Goal: Task Accomplishment & Management: Manage account settings

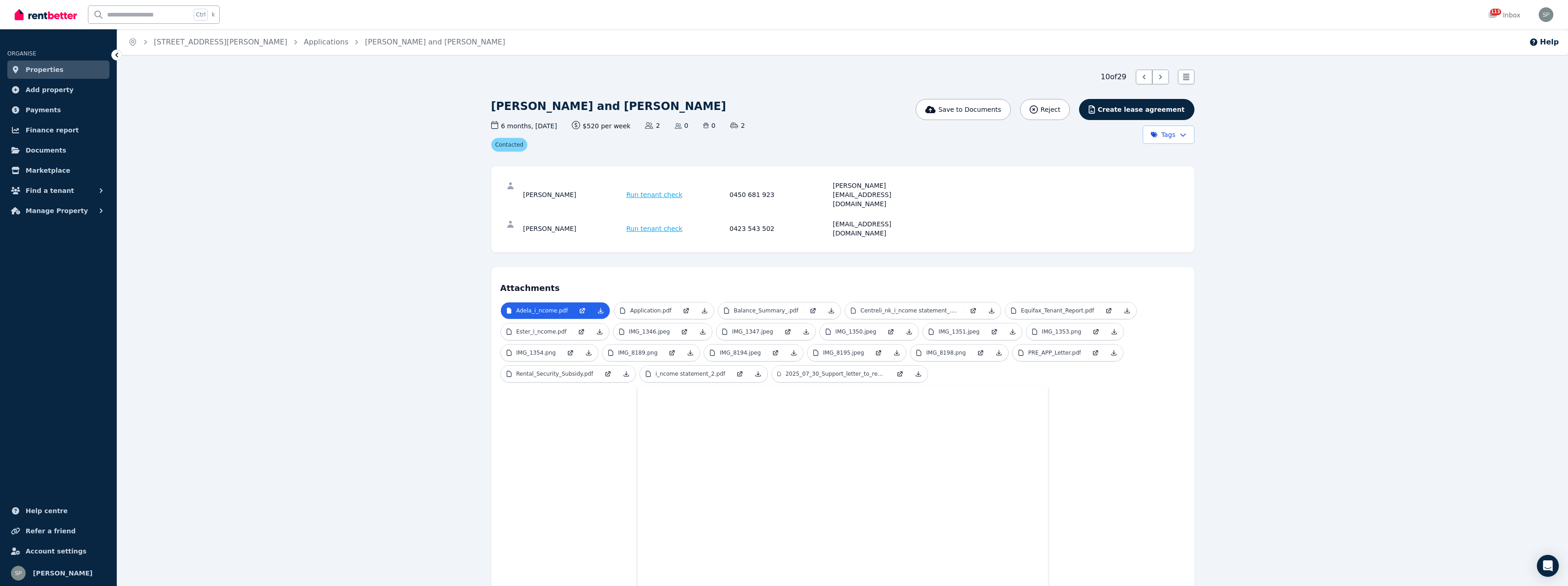
click at [64, 70] on link "Properties" at bounding box center [58, 70] width 102 height 18
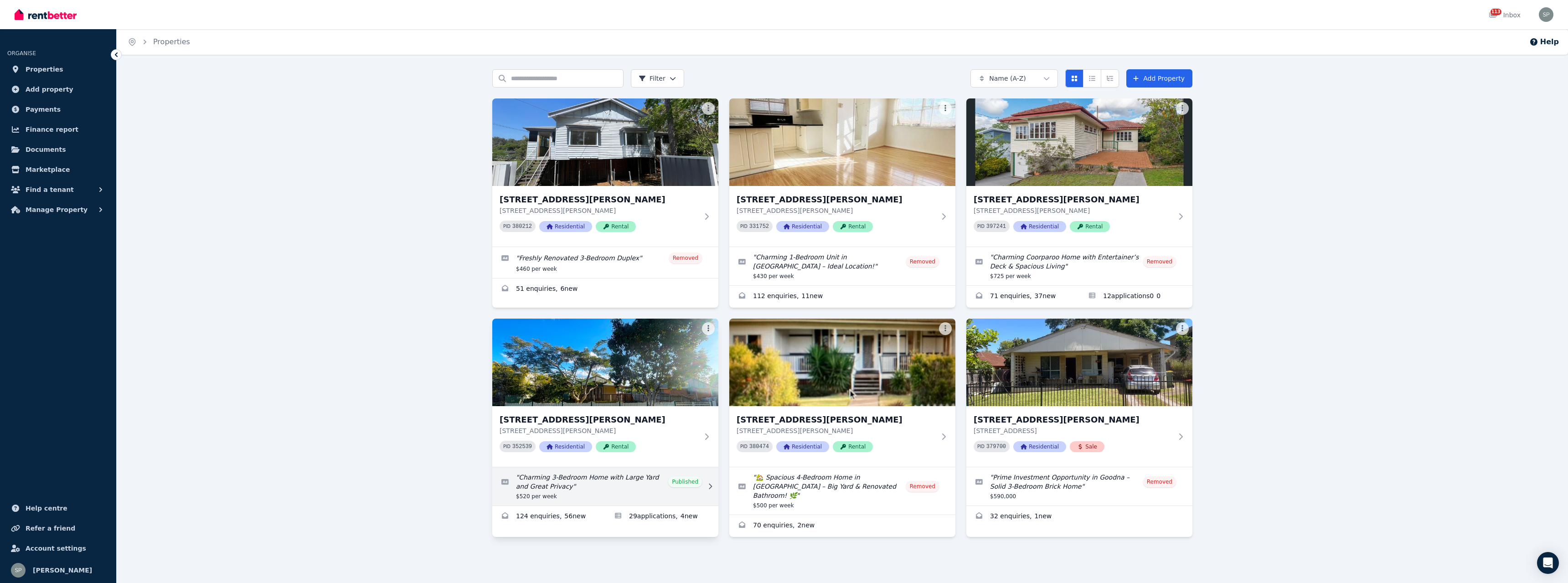
click at [710, 487] on icon at bounding box center [710, 486] width 9 height 6
click at [702, 435] on div at bounding box center [706, 436] width 9 height 7
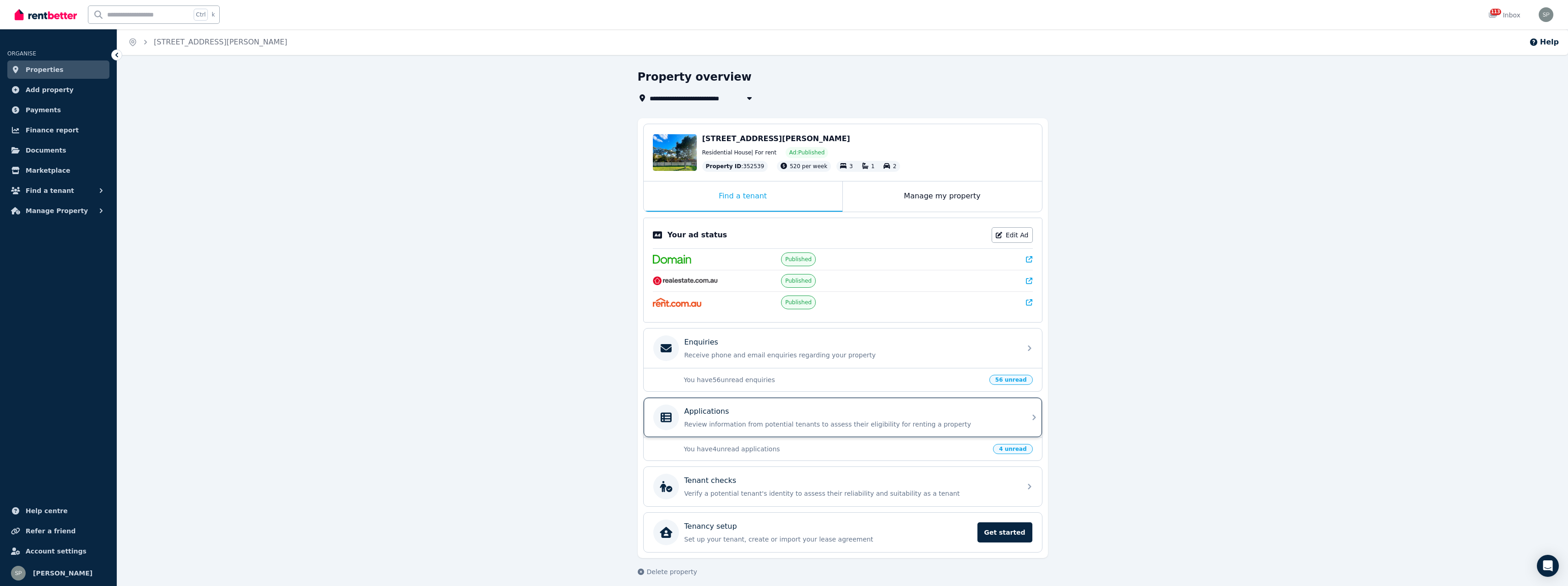
click at [800, 418] on div "Applications Review information from potential tenants to assess their eligibil…" at bounding box center [850, 417] width 331 height 23
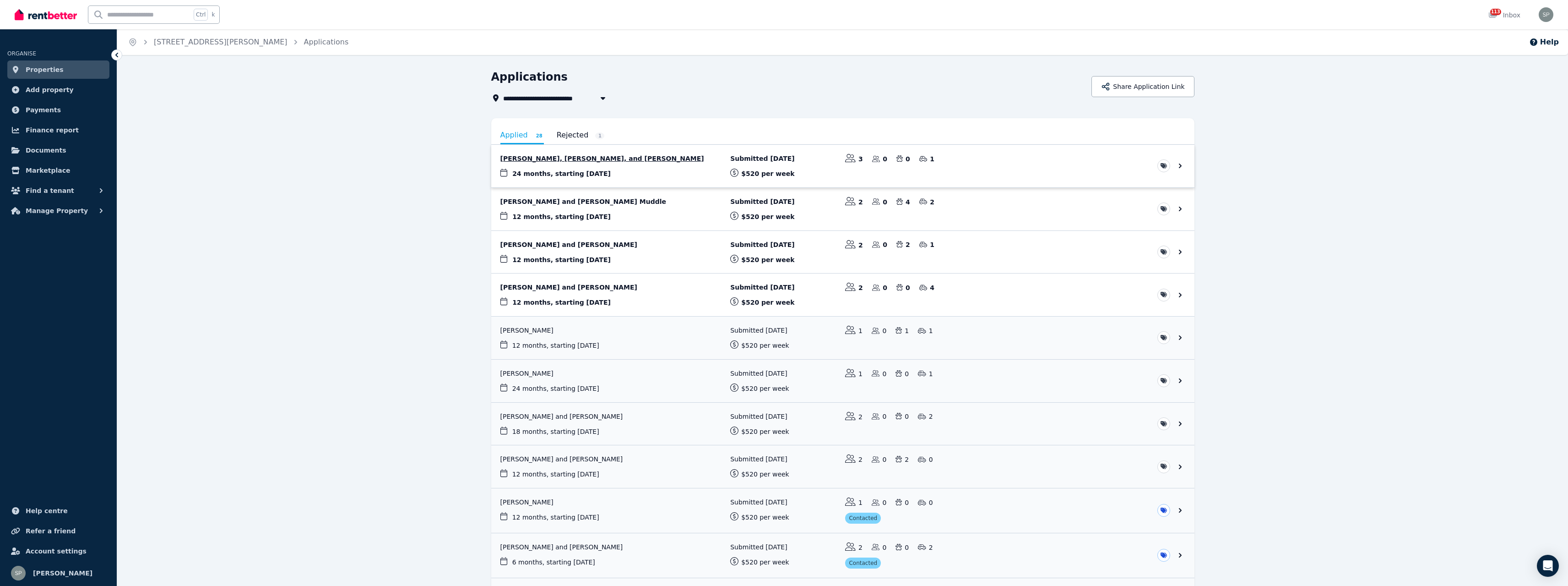
click at [505, 172] on link "View application: Andrea Plant, Tom Skukan, and Adam Skukan" at bounding box center [843, 166] width 703 height 43
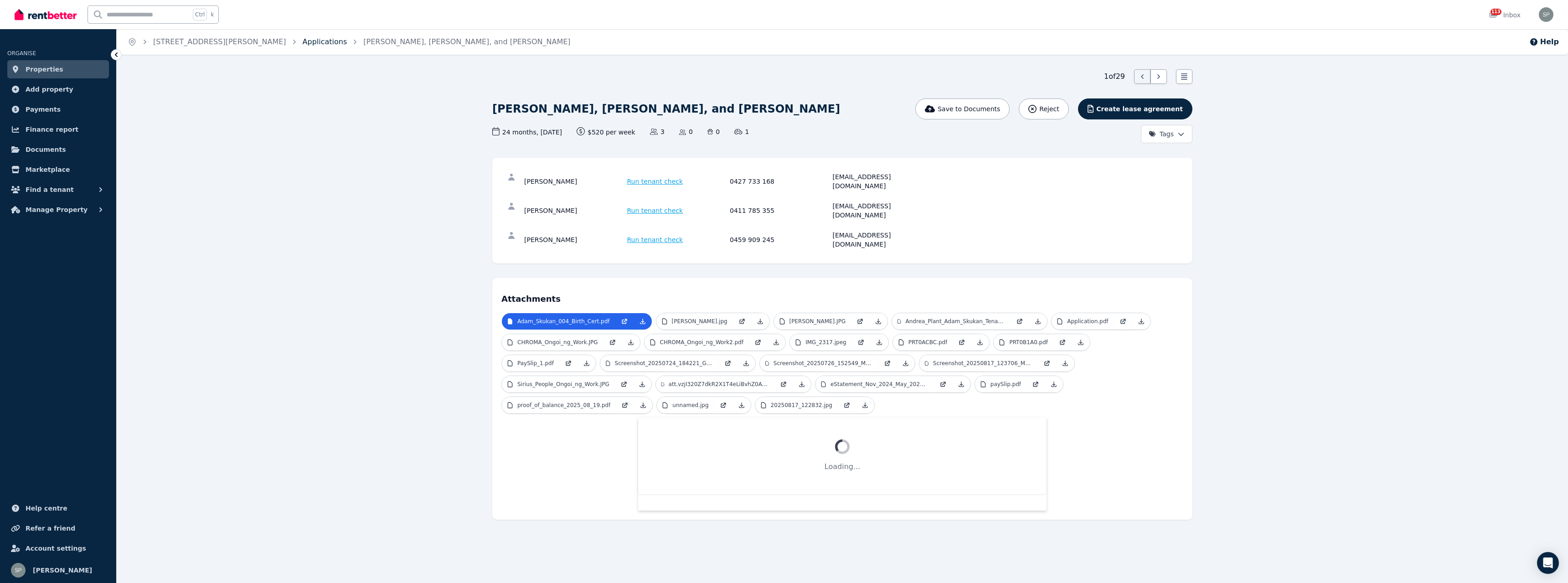
click at [303, 44] on link "Applications" at bounding box center [324, 41] width 44 height 9
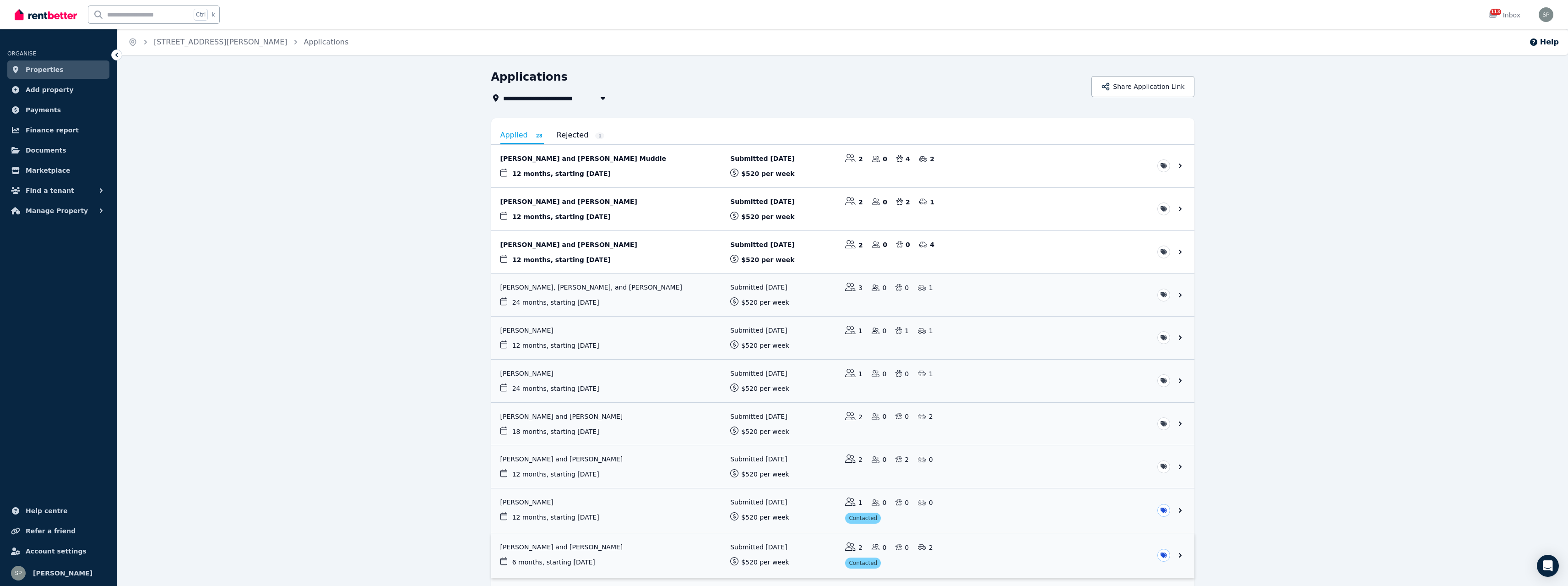
click at [713, 555] on link "View application: Adela Nduwimana and Ester Hakizimana" at bounding box center [843, 555] width 703 height 45
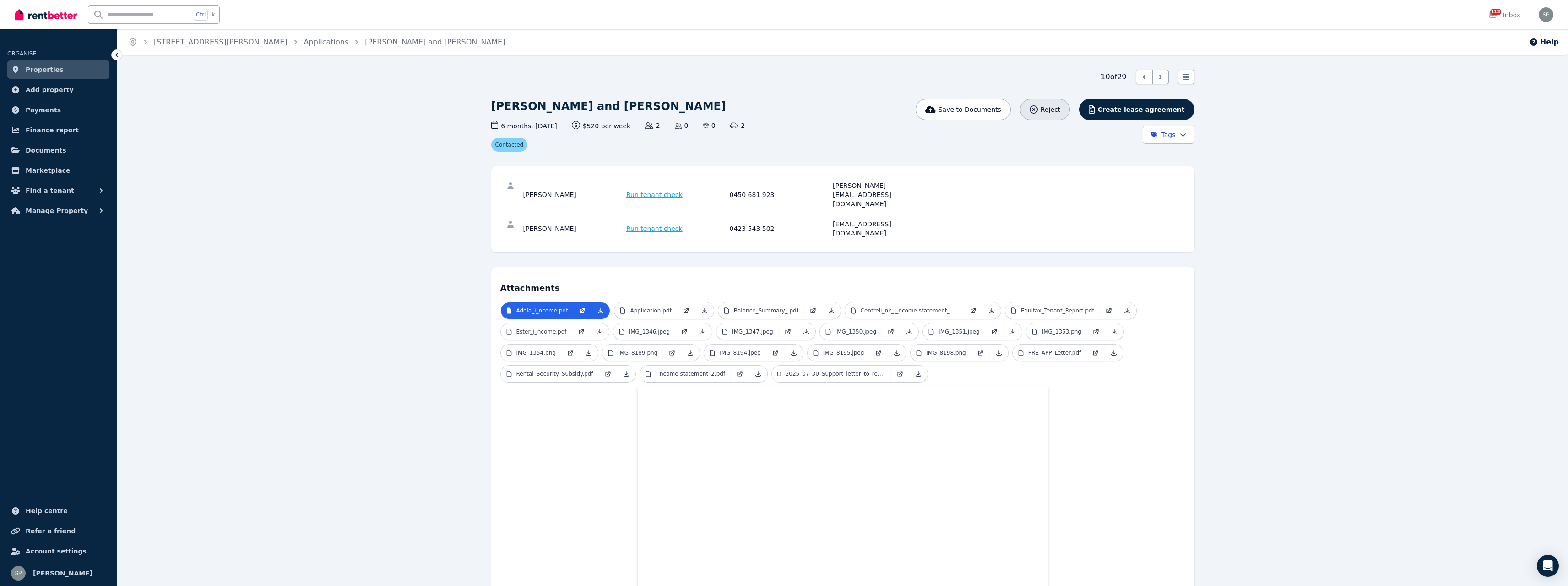
click at [1060, 105] on span "Reject" at bounding box center [1050, 109] width 20 height 9
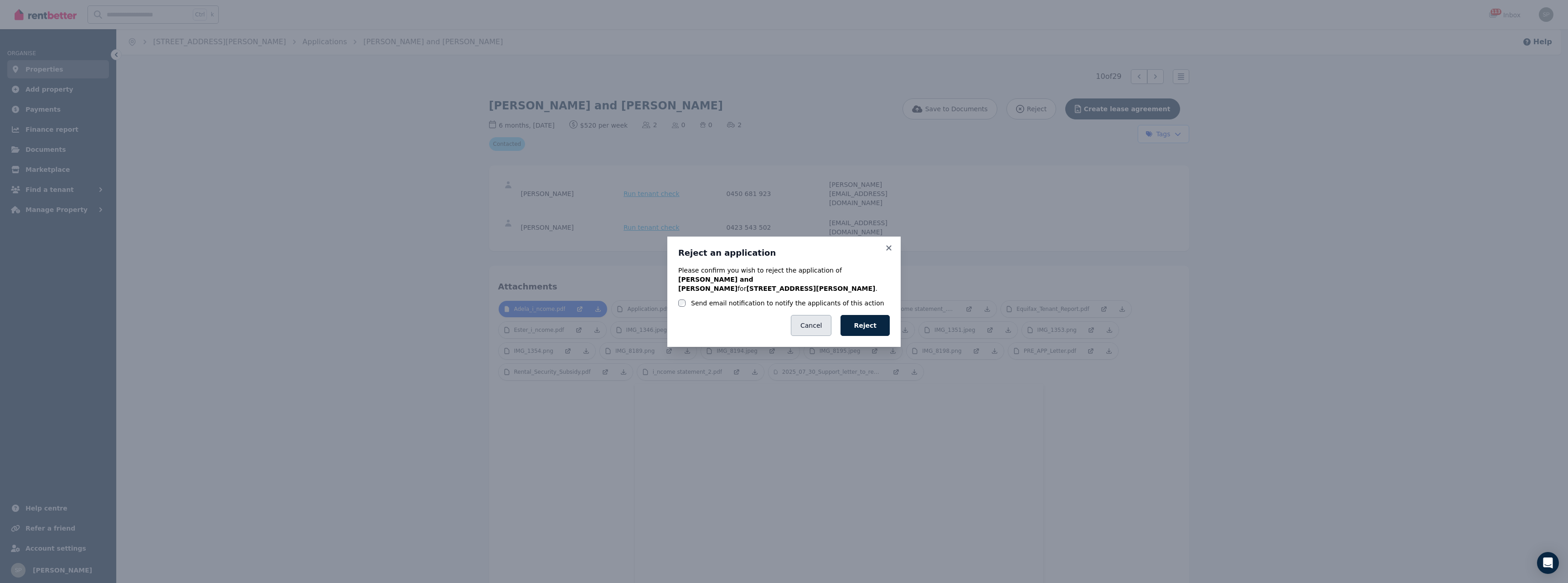
drag, startPoint x: 812, startPoint y: 319, endPoint x: 785, endPoint y: 320, distance: 27.0
click at [812, 319] on button "Cancel" at bounding box center [811, 325] width 41 height 21
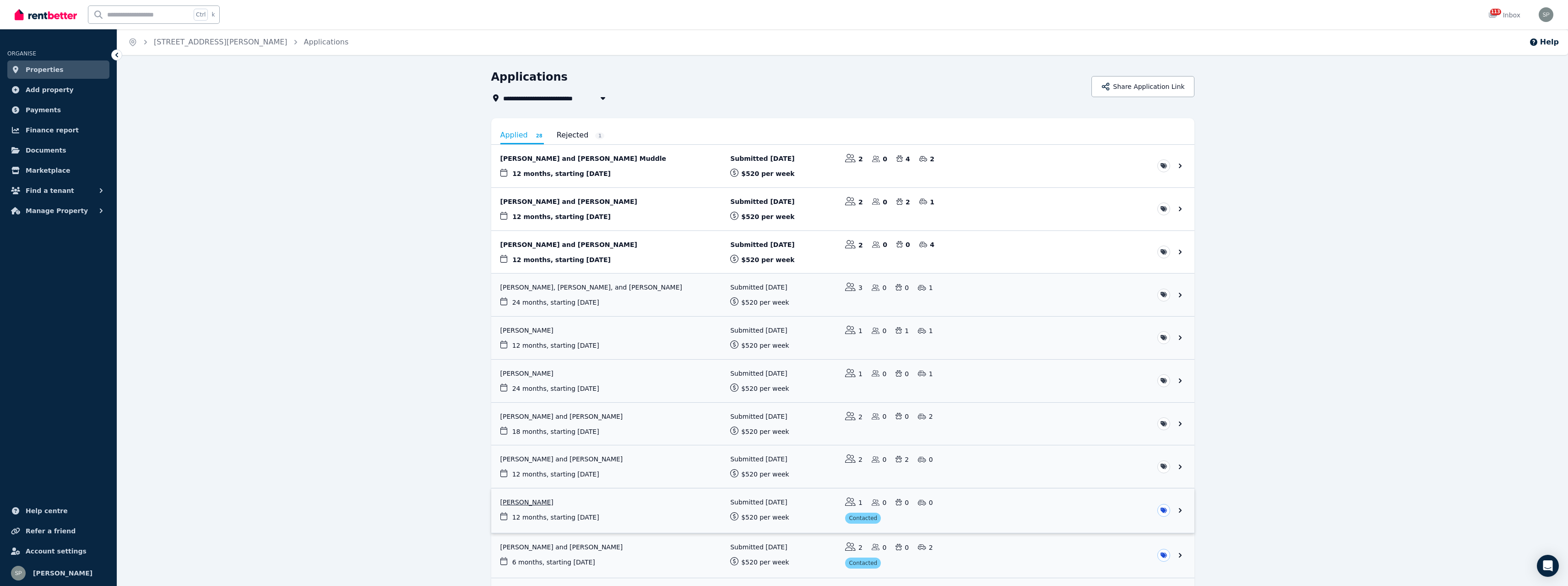
click at [619, 506] on link "View application: Eroni Naileu" at bounding box center [843, 510] width 703 height 45
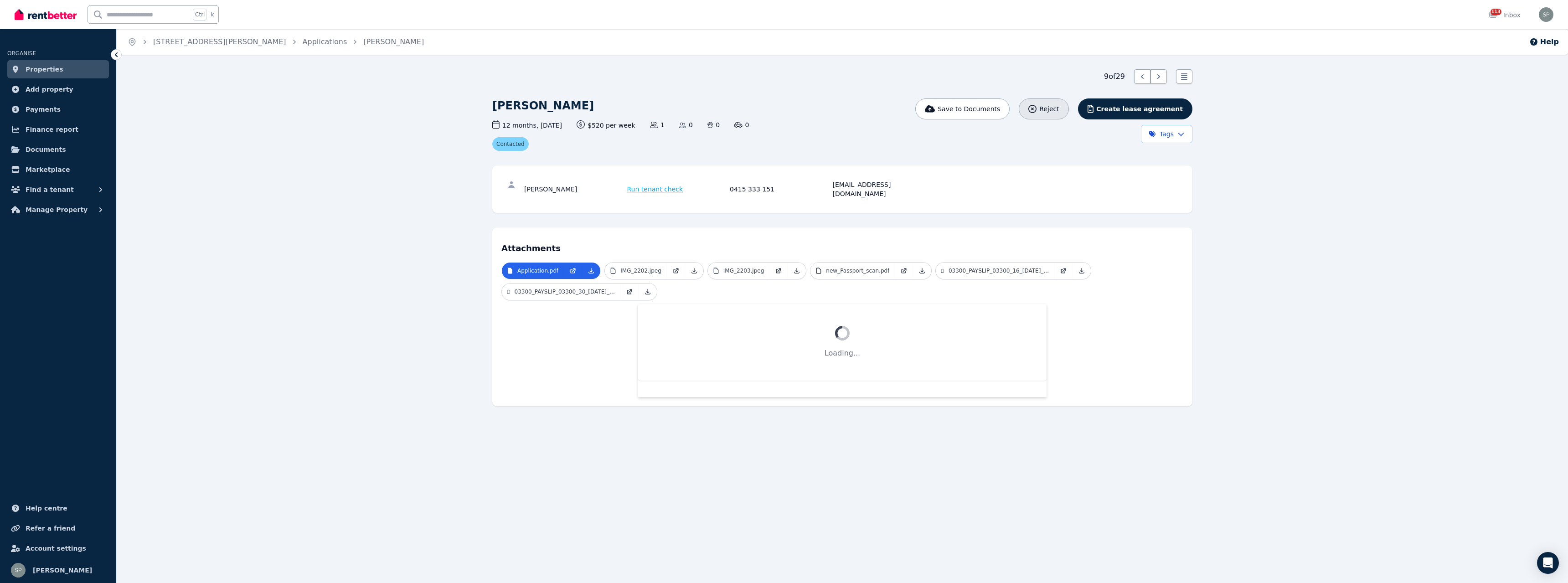
click at [1059, 106] on span "Reject" at bounding box center [1049, 108] width 19 height 9
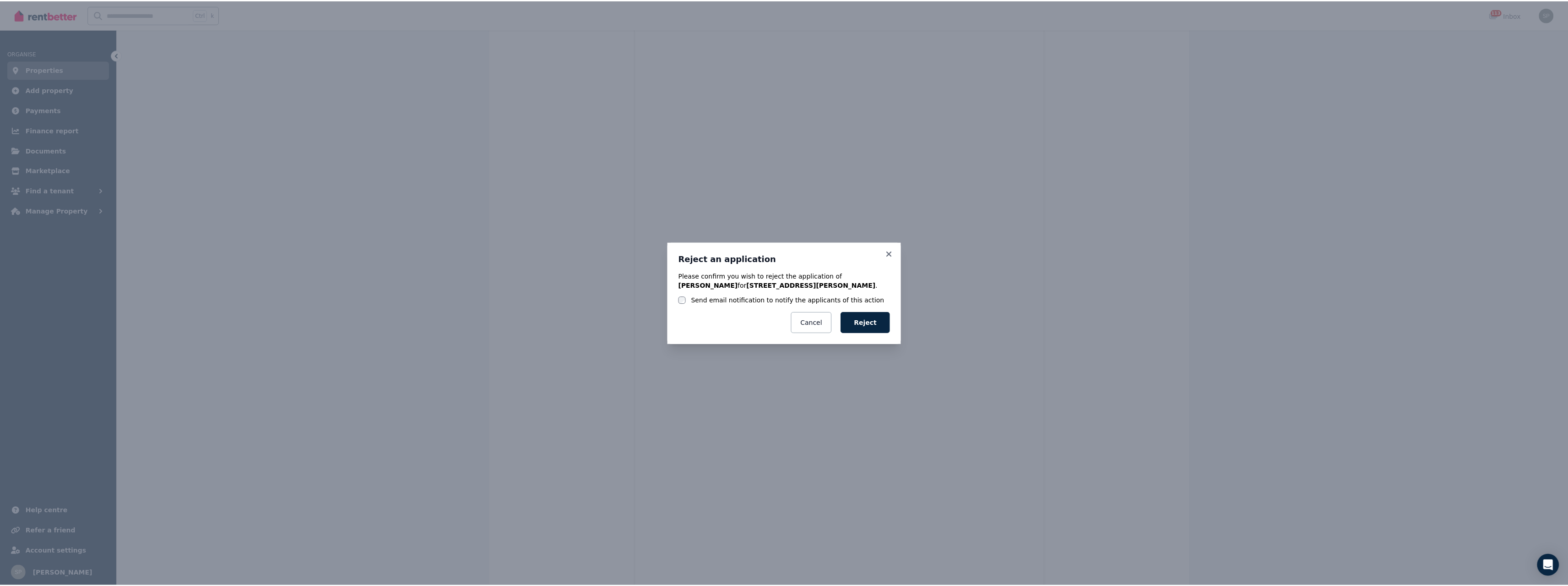
scroll to position [296, 0]
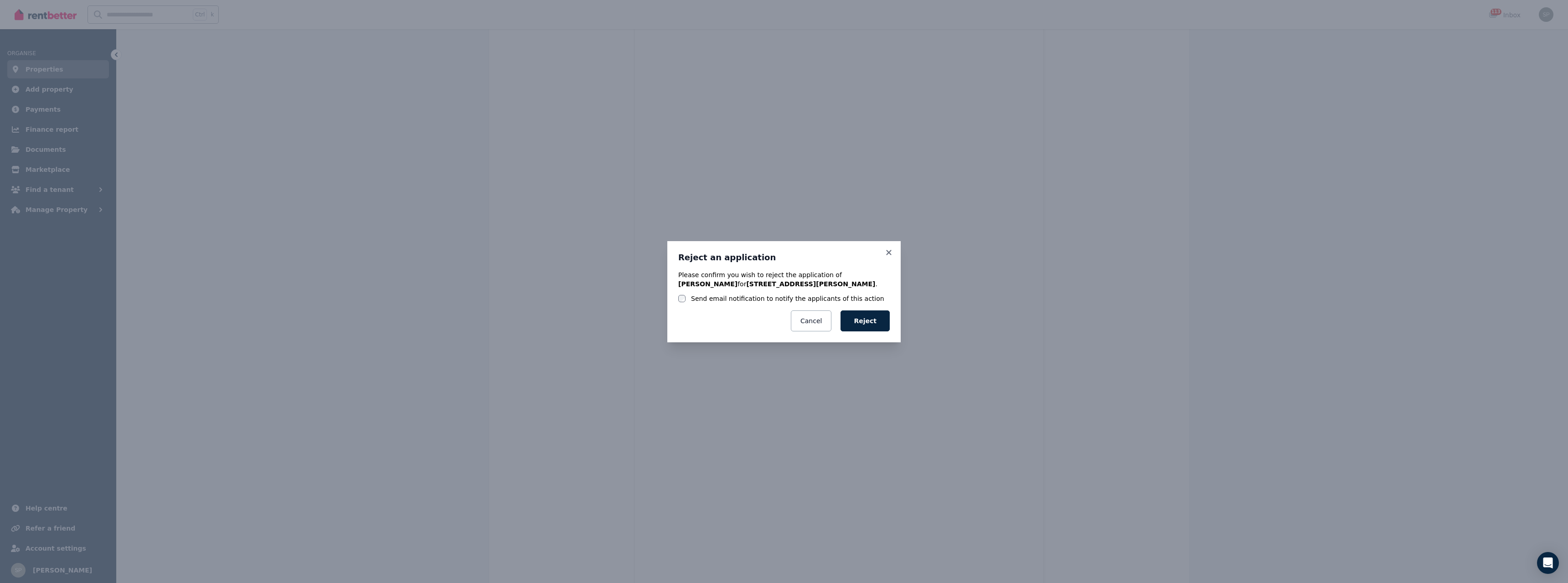
click at [707, 299] on label "Send email notification to notify the applicants of this action" at bounding box center [788, 298] width 194 height 9
click at [866, 320] on button "Reject" at bounding box center [865, 321] width 49 height 21
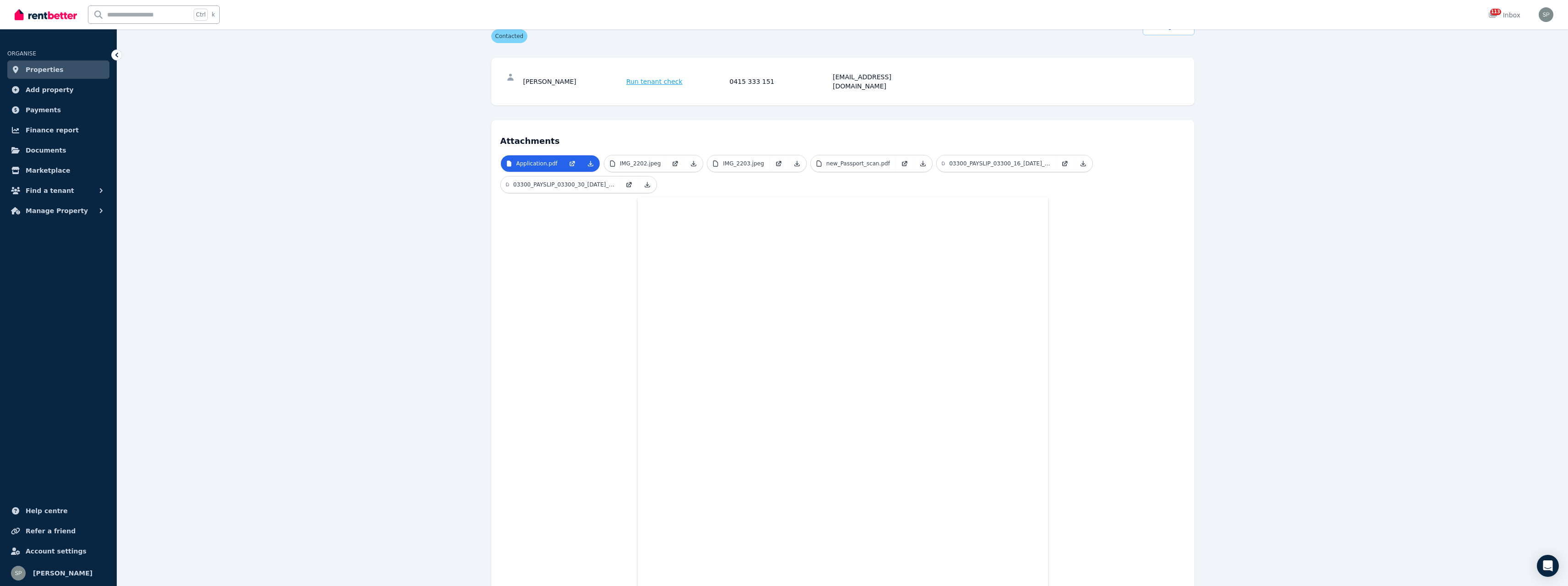
scroll to position [0, 0]
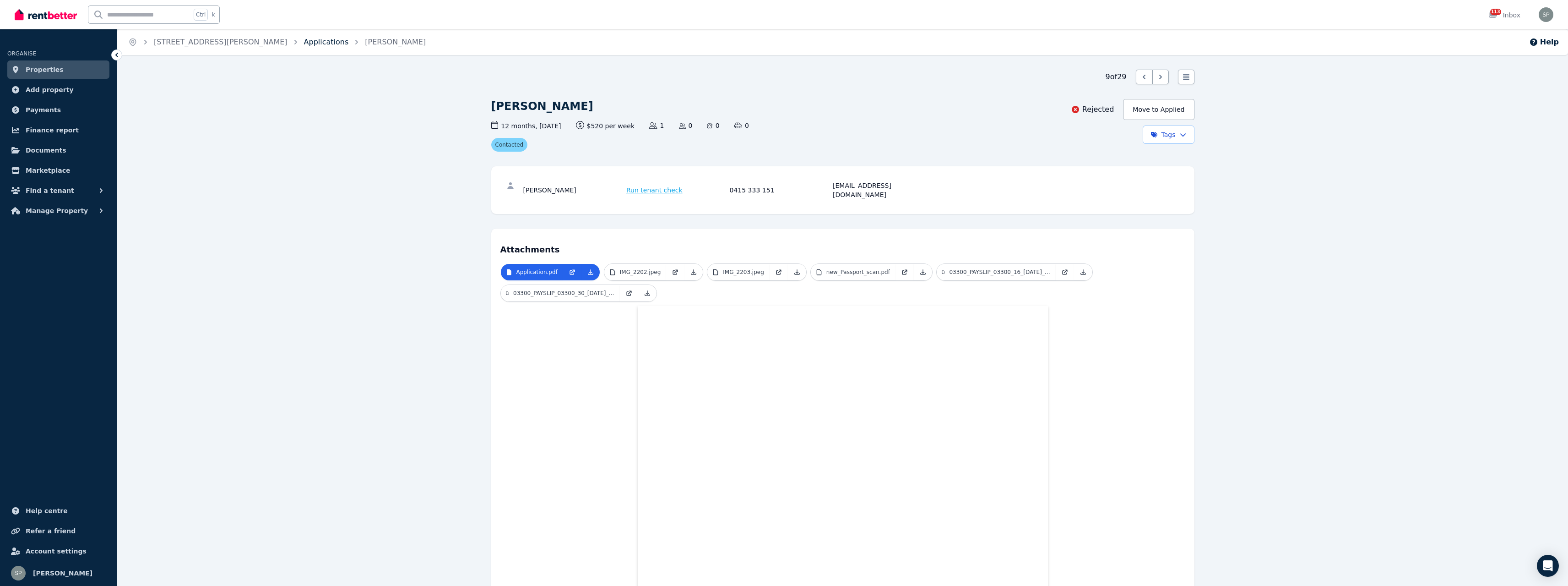
click at [304, 42] on link "Applications" at bounding box center [326, 42] width 45 height 9
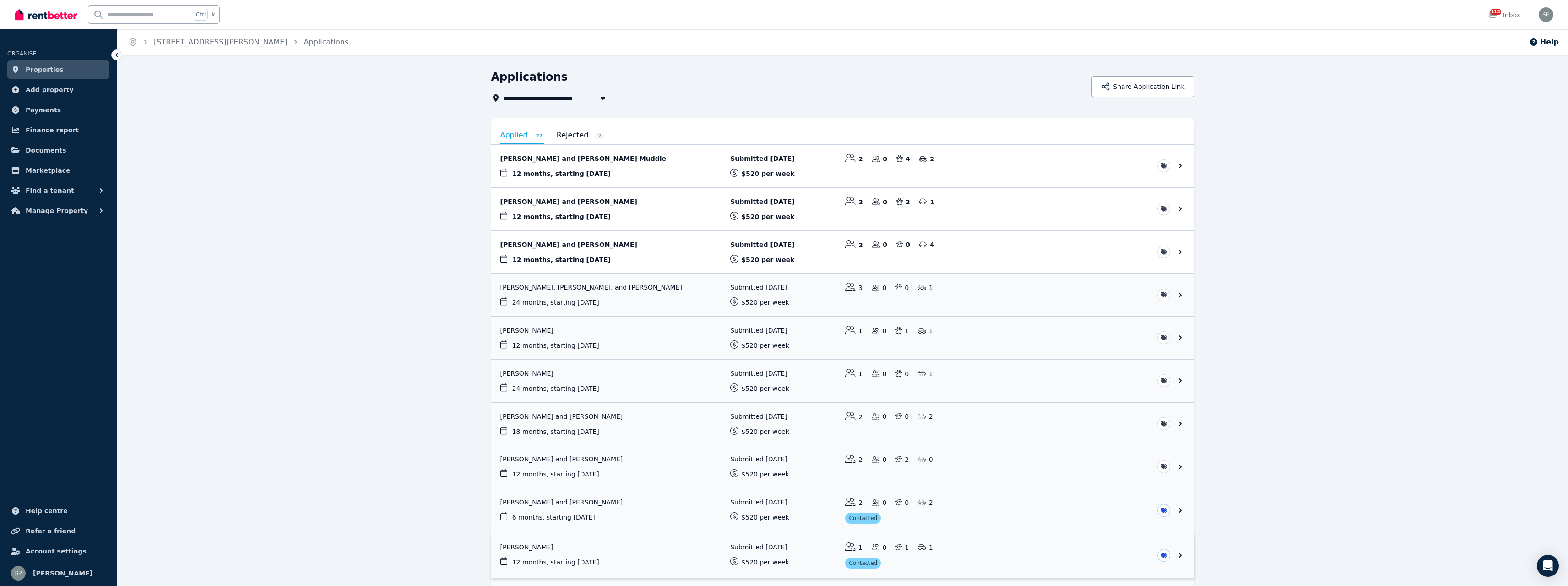
click at [573, 548] on link "View application: Elizabeth Constantine" at bounding box center [843, 555] width 703 height 45
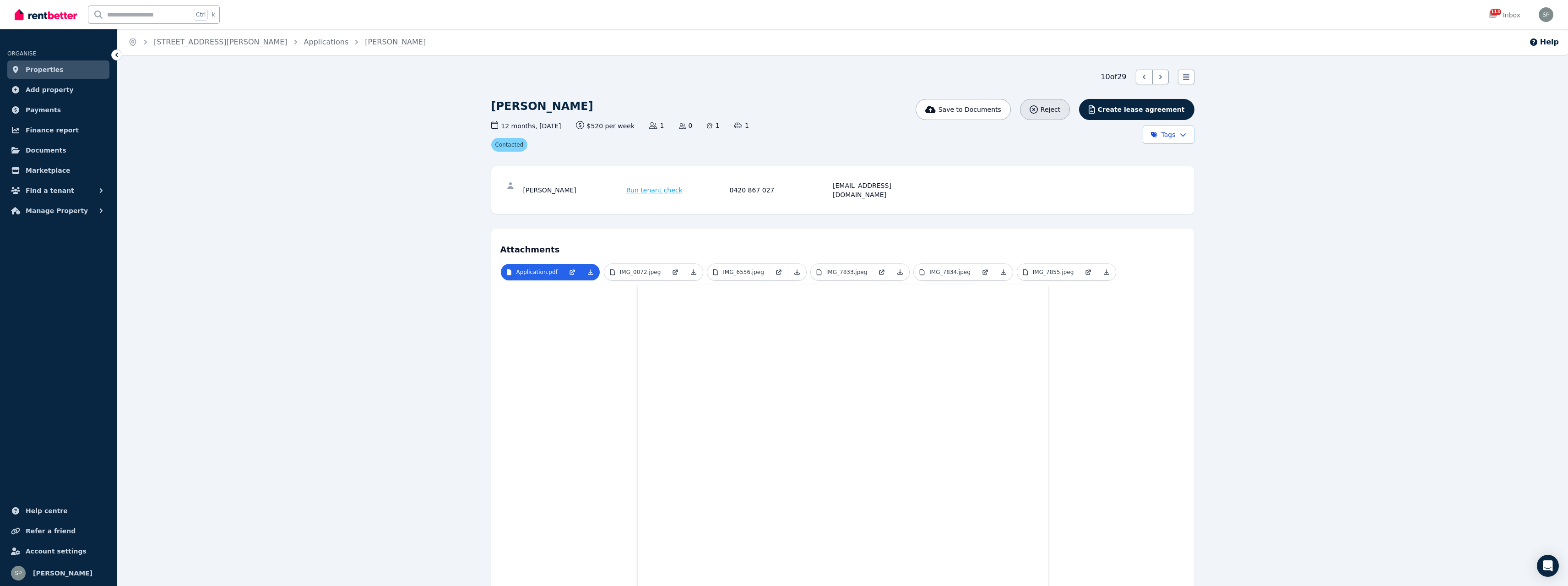
click at [1060, 112] on span "Reject" at bounding box center [1050, 109] width 20 height 9
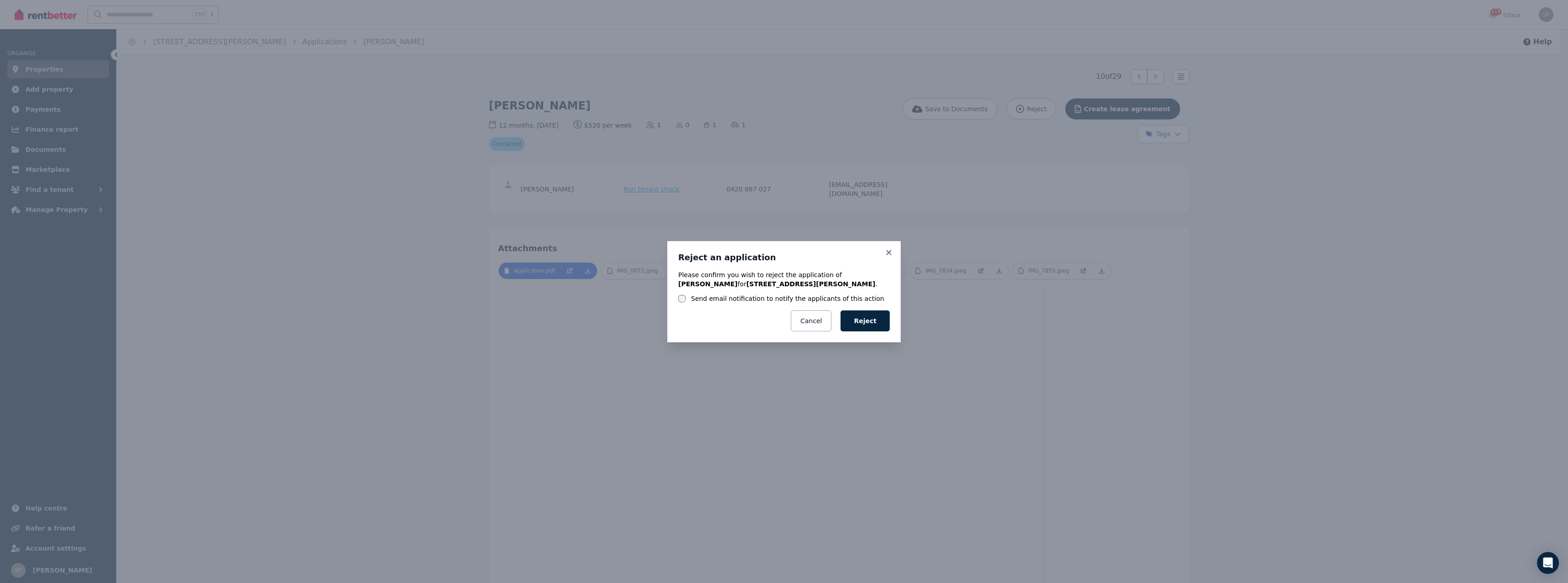
click at [705, 301] on label "Send email notification to notify the applicants of this action" at bounding box center [788, 298] width 194 height 9
click at [884, 326] on button "Reject" at bounding box center [865, 321] width 49 height 21
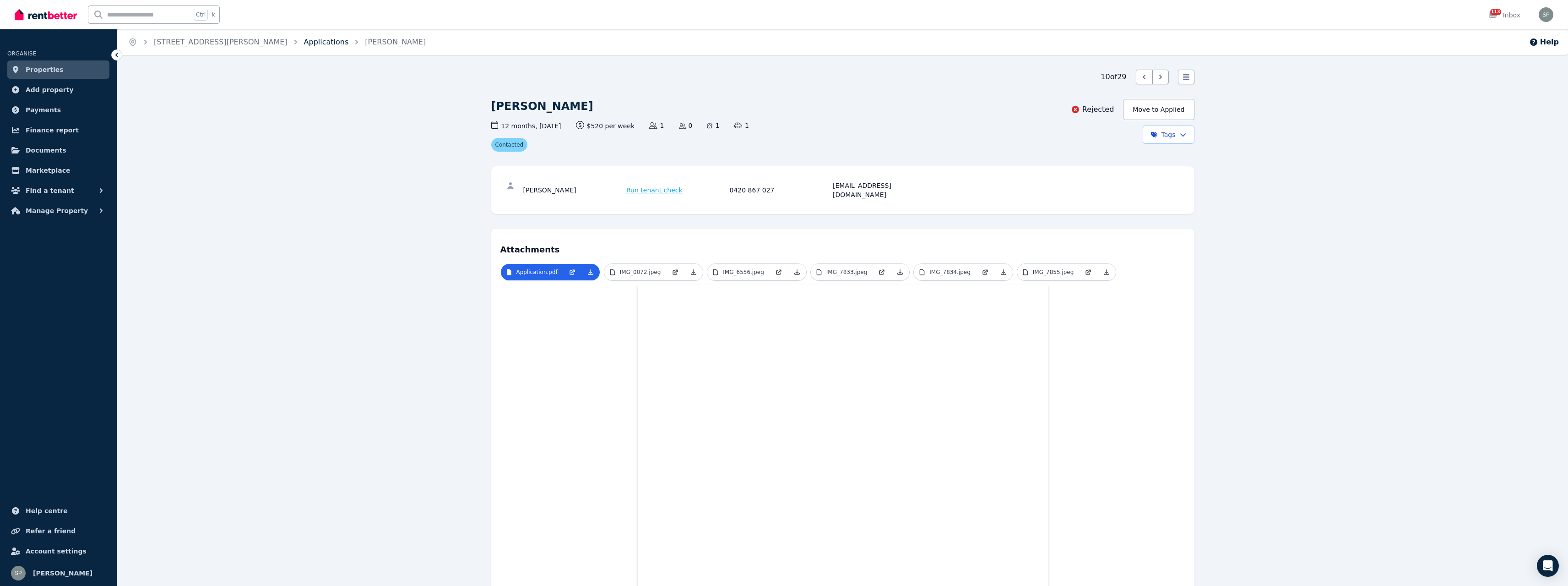
click at [304, 46] on link "Applications" at bounding box center [326, 42] width 45 height 9
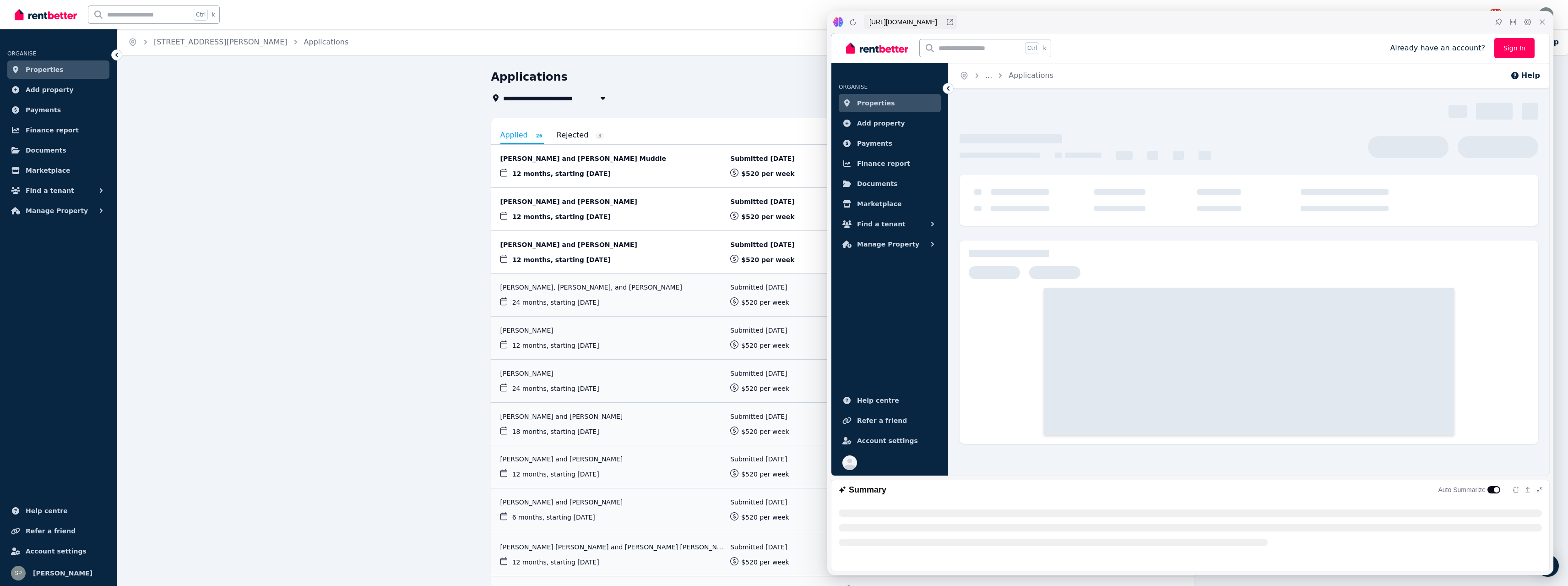
drag, startPoint x: 1543, startPoint y: 19, endPoint x: 1545, endPoint y: 26, distance: 7.3
click at [1543, 19] on icon at bounding box center [1542, 22] width 7 height 7
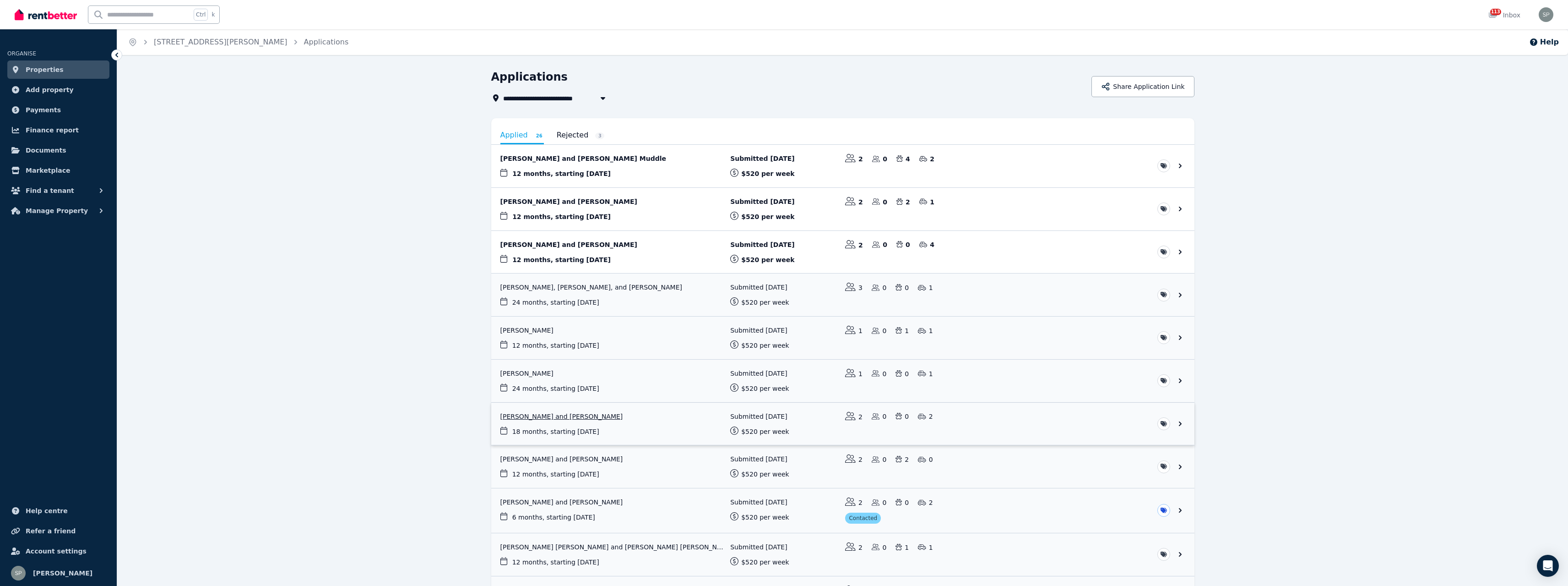
click at [556, 414] on link "View application: Rubie Redfern and Juliana Redfern" at bounding box center [843, 424] width 703 height 43
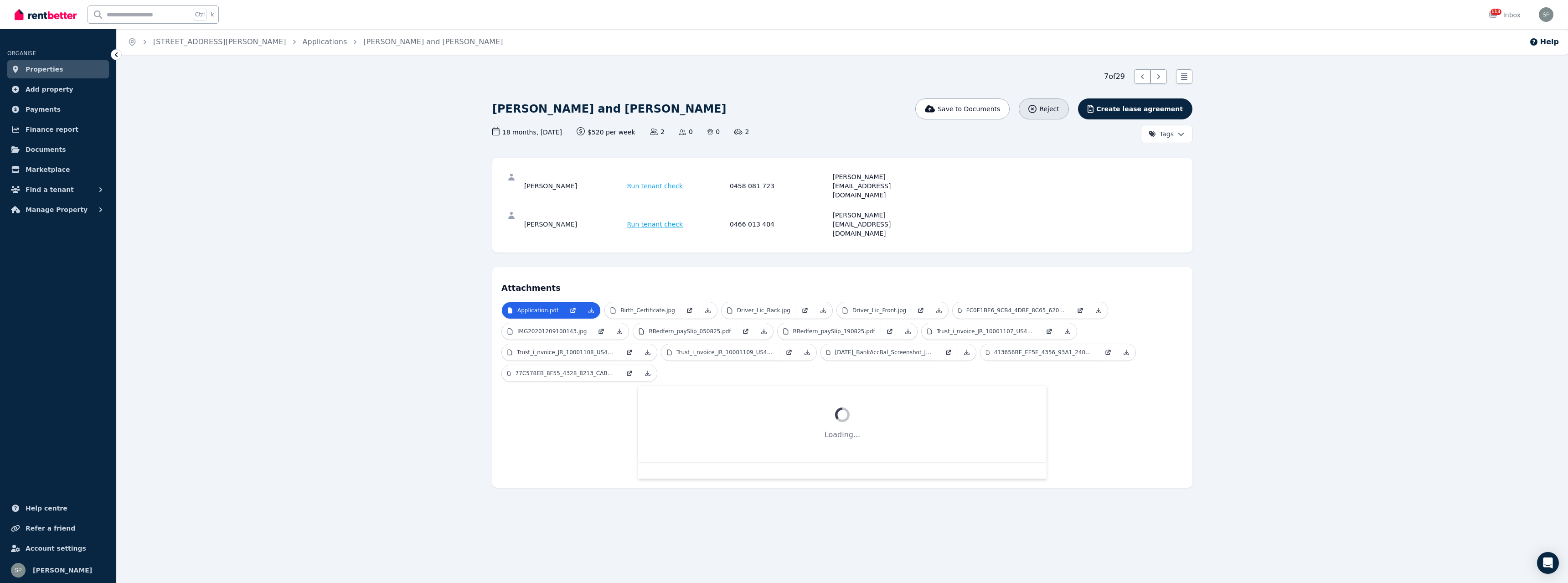
click at [1059, 108] on span "Reject" at bounding box center [1049, 108] width 19 height 9
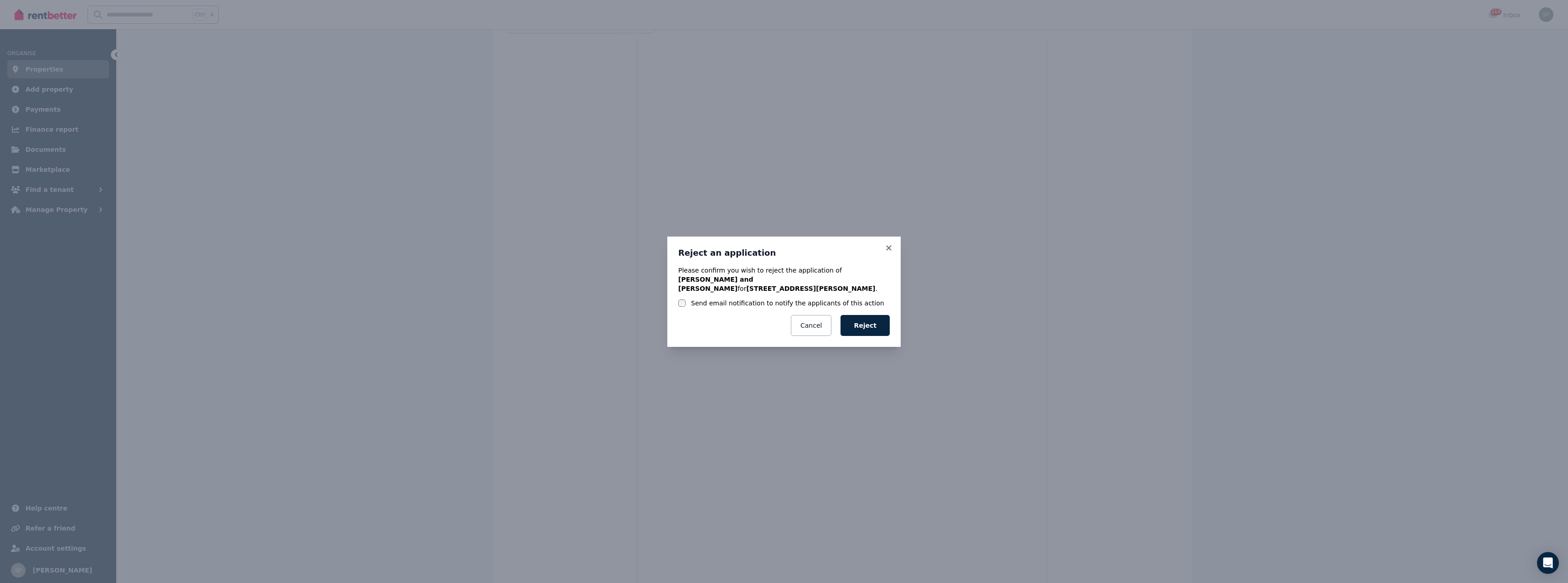
scroll to position [349, 0]
click at [759, 298] on label "Send email notification to notify the applicants of this action" at bounding box center [788, 302] width 194 height 9
click at [867, 315] on button "Reject" at bounding box center [865, 325] width 49 height 21
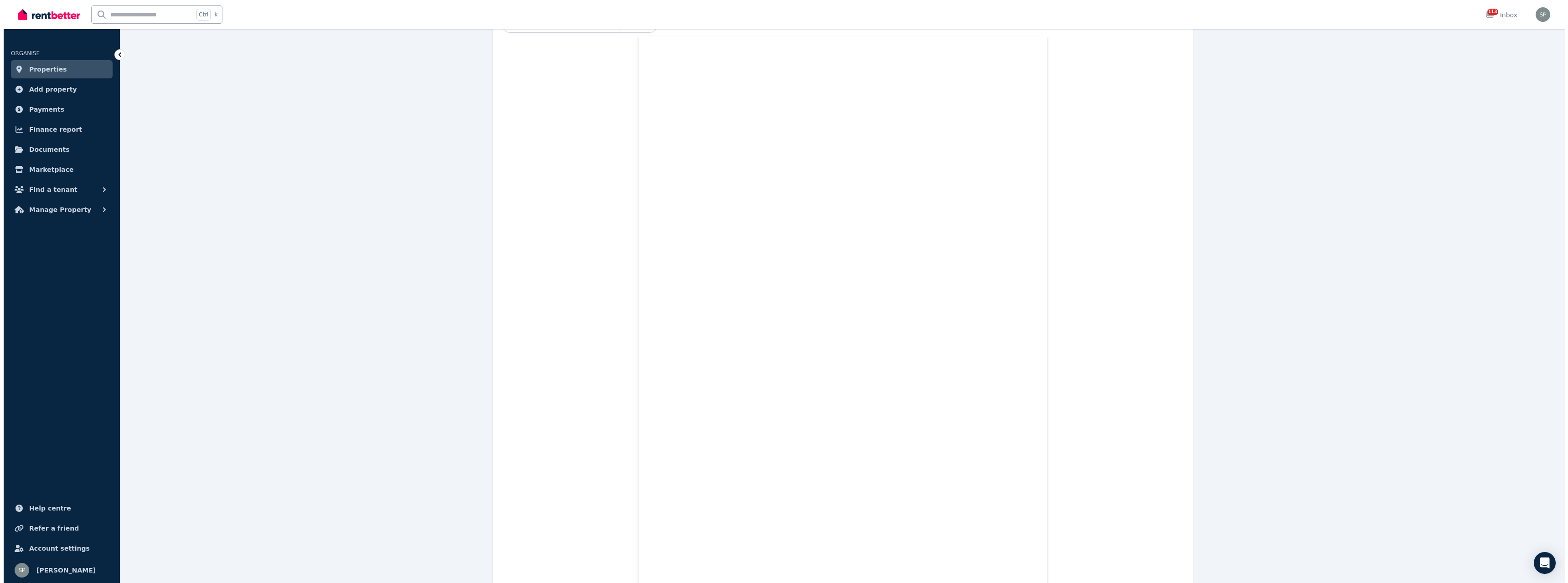
scroll to position [0, 0]
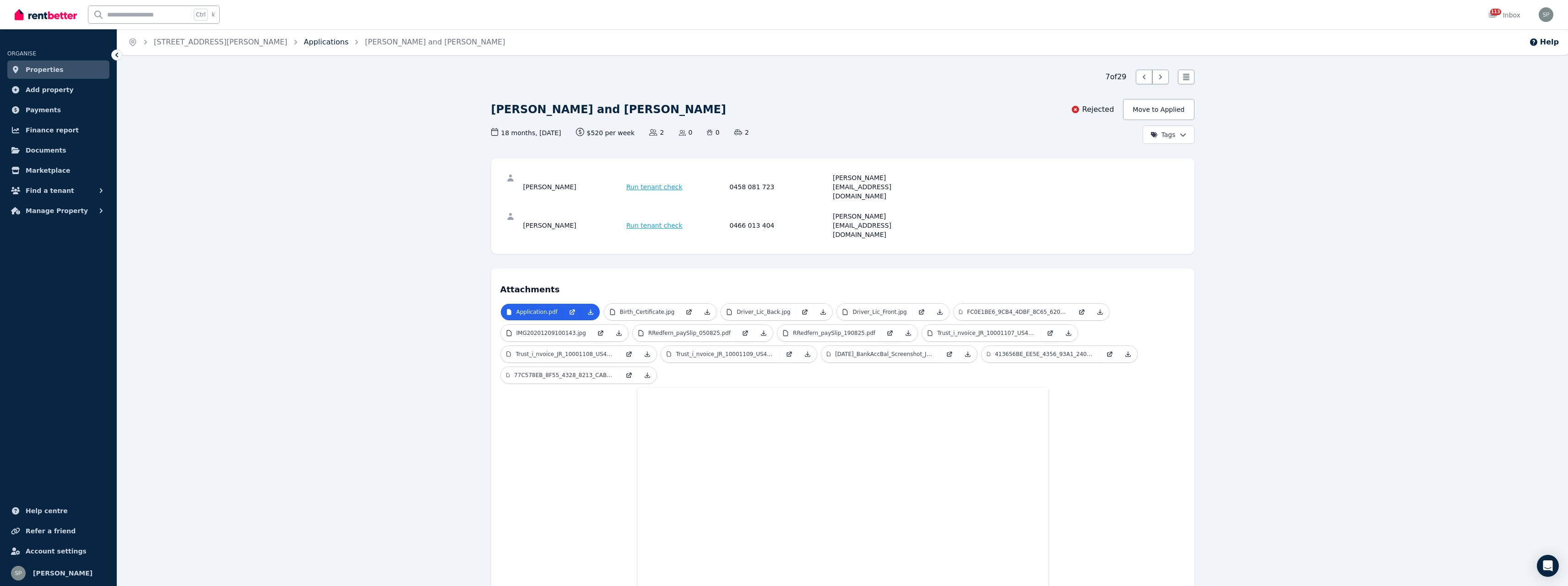
click at [304, 42] on link "Applications" at bounding box center [326, 42] width 45 height 9
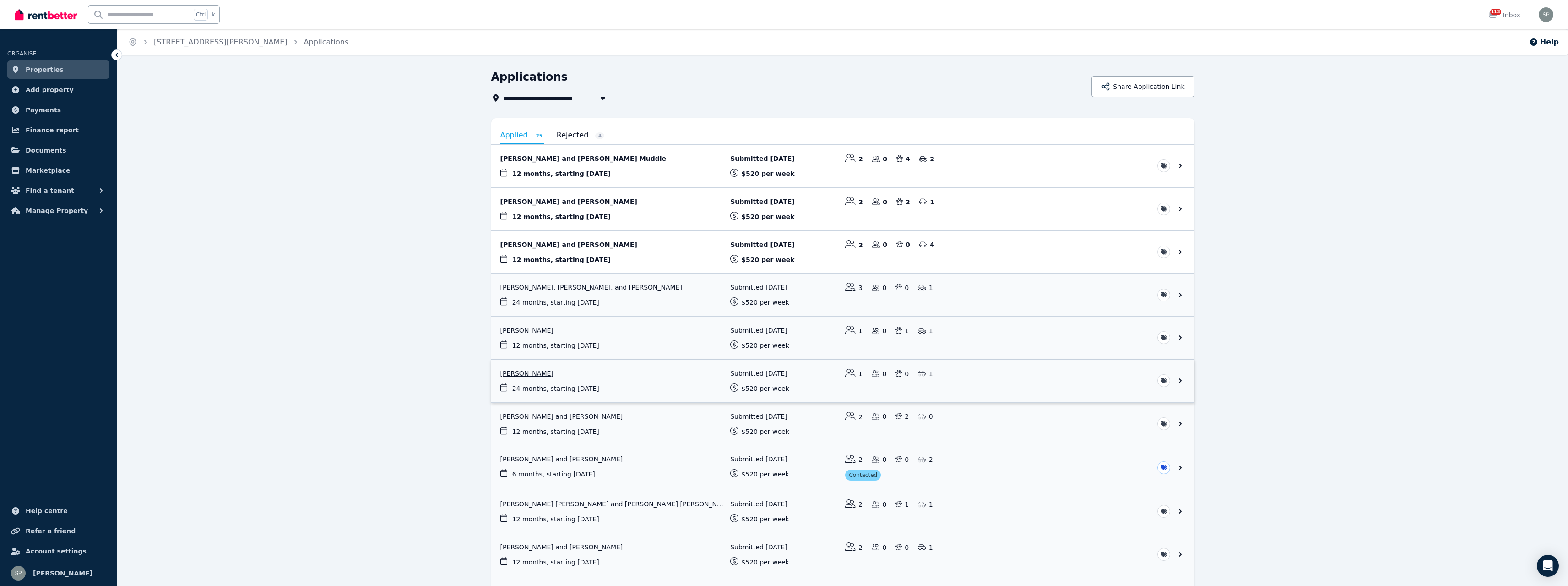
click at [565, 374] on link "View application: Joanne Doyle" at bounding box center [843, 381] width 703 height 43
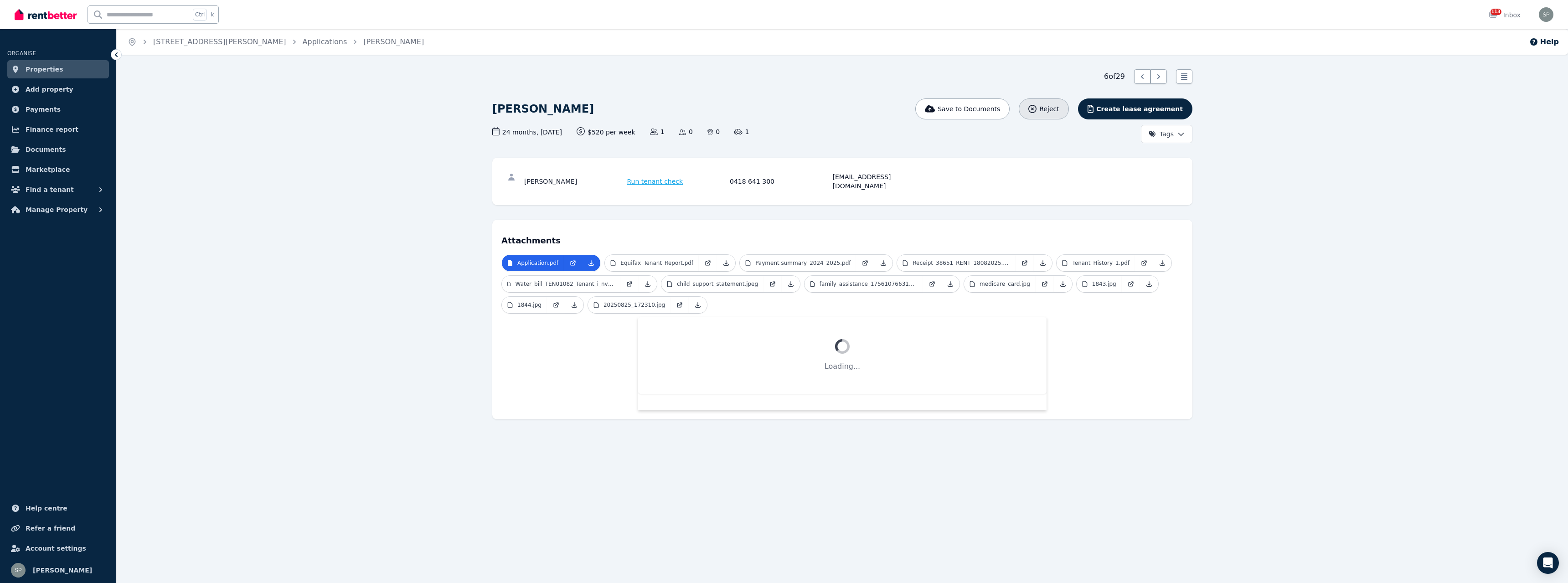
click at [1059, 111] on span "Reject" at bounding box center [1049, 108] width 19 height 9
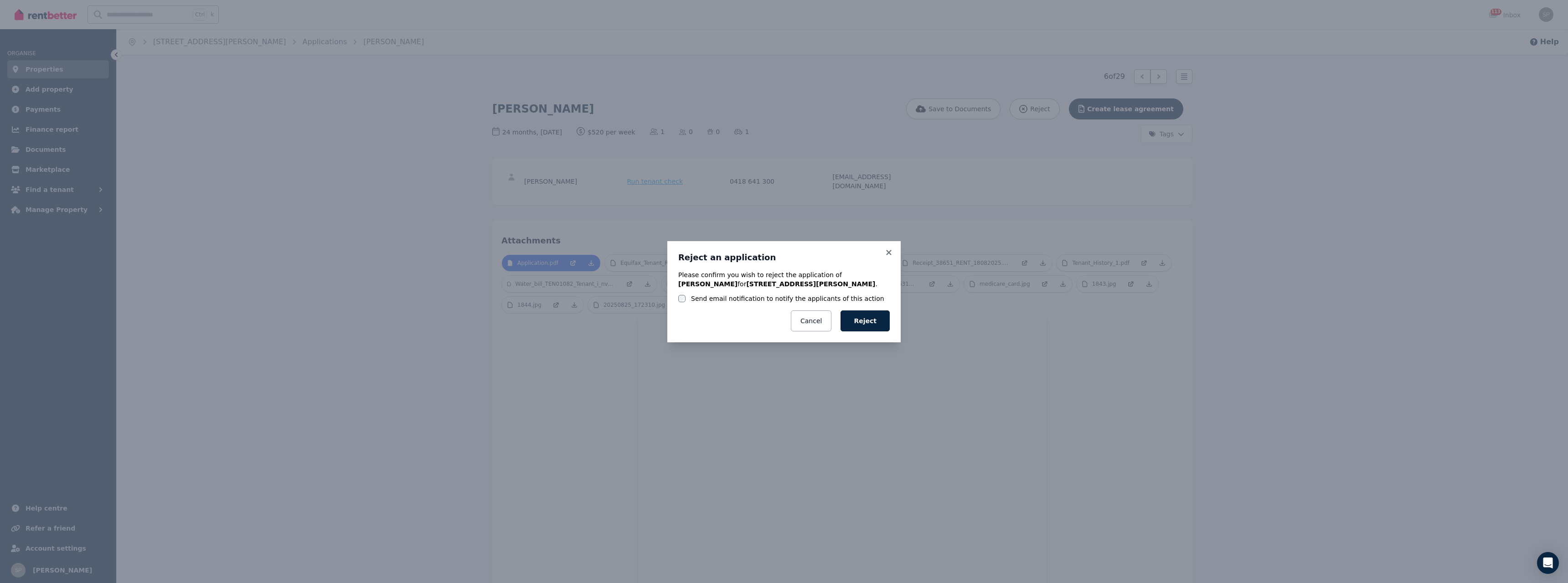
click at [752, 296] on label "Send email notification to notify the applicants of this action" at bounding box center [788, 298] width 194 height 9
click at [877, 325] on button "Reject" at bounding box center [865, 321] width 49 height 21
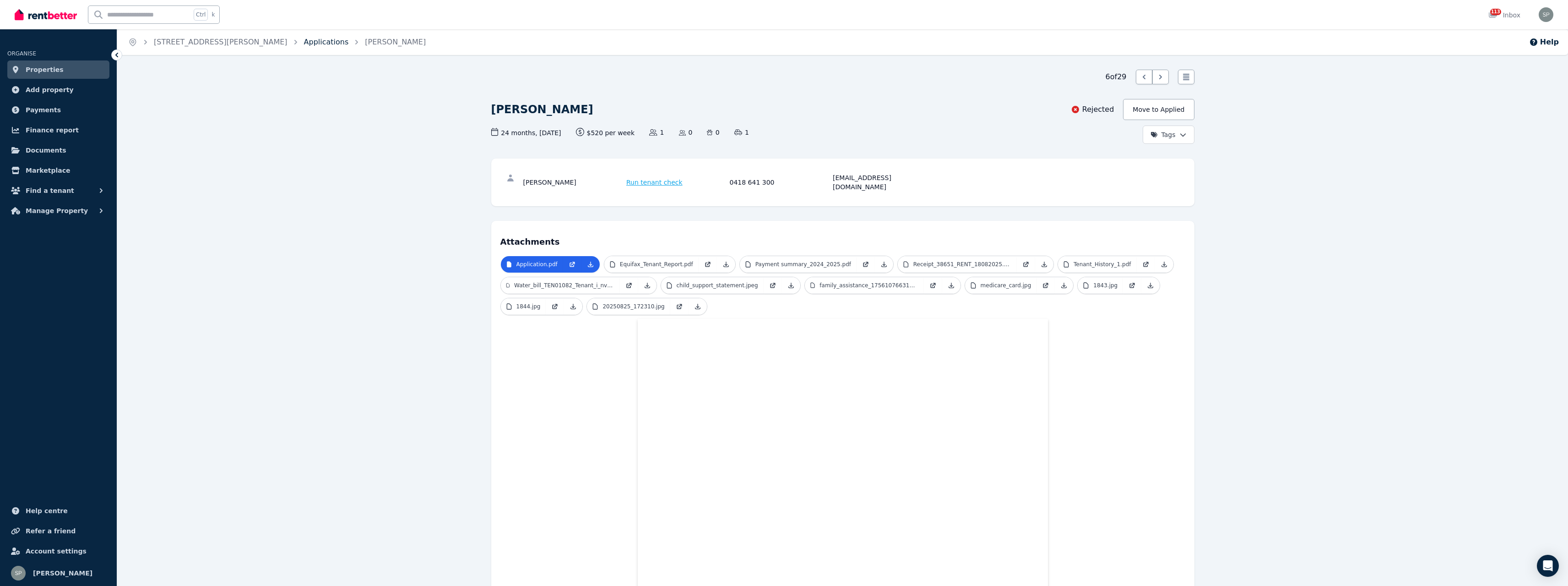
click at [304, 39] on link "Applications" at bounding box center [326, 42] width 45 height 9
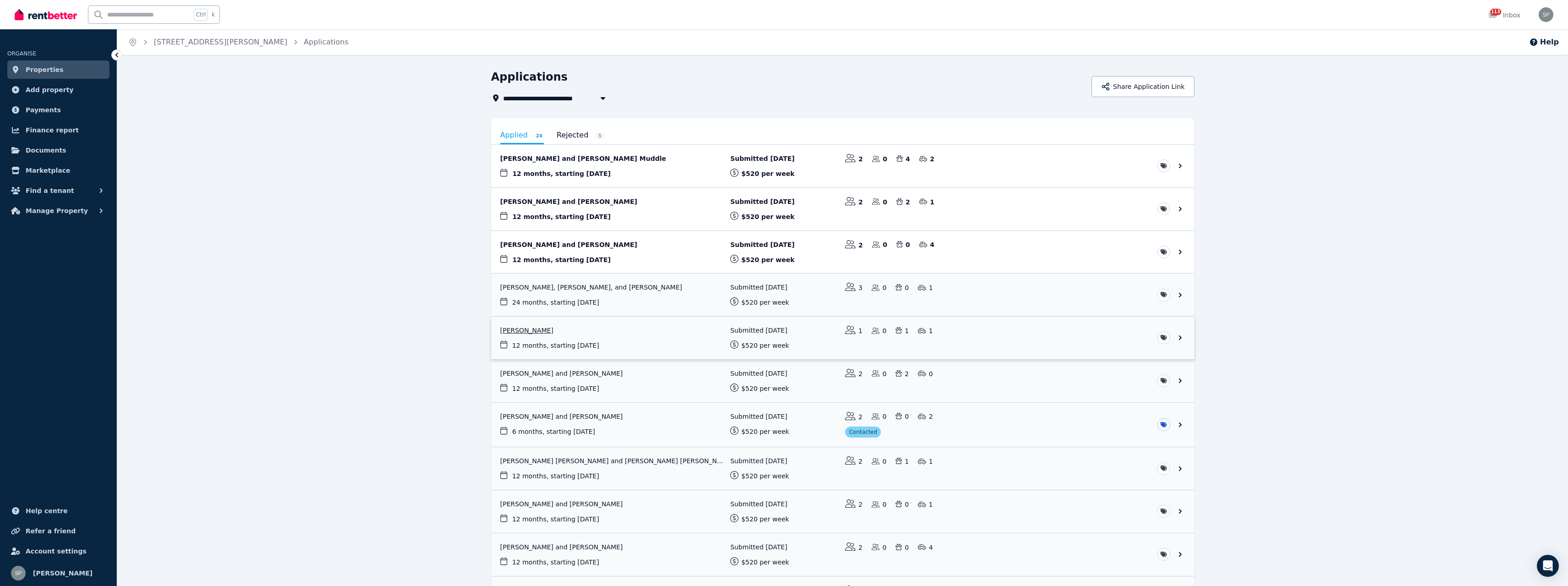
click at [559, 331] on link "View application: Elleece Meekels" at bounding box center [843, 338] width 703 height 43
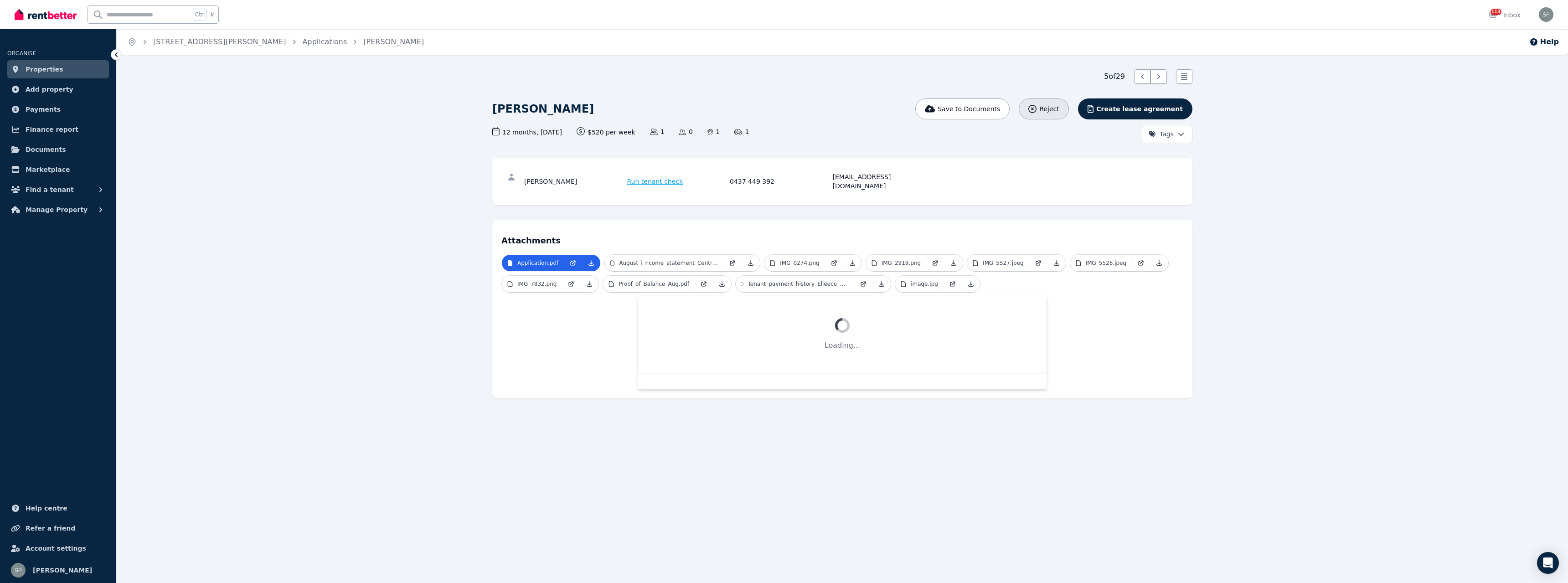
click at [1059, 106] on span "Reject" at bounding box center [1049, 108] width 19 height 9
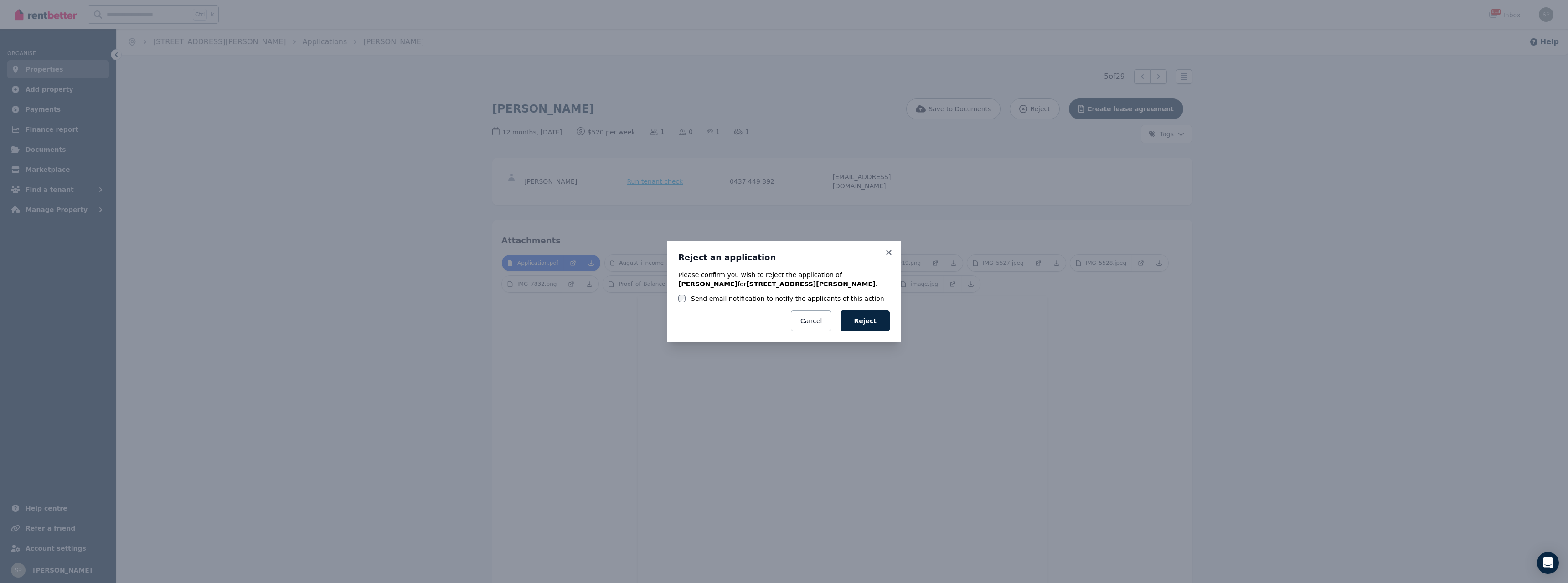
click at [790, 298] on label "Send email notification to notify the applicants of this action" at bounding box center [788, 298] width 194 height 9
click at [866, 319] on button "Reject" at bounding box center [865, 321] width 49 height 21
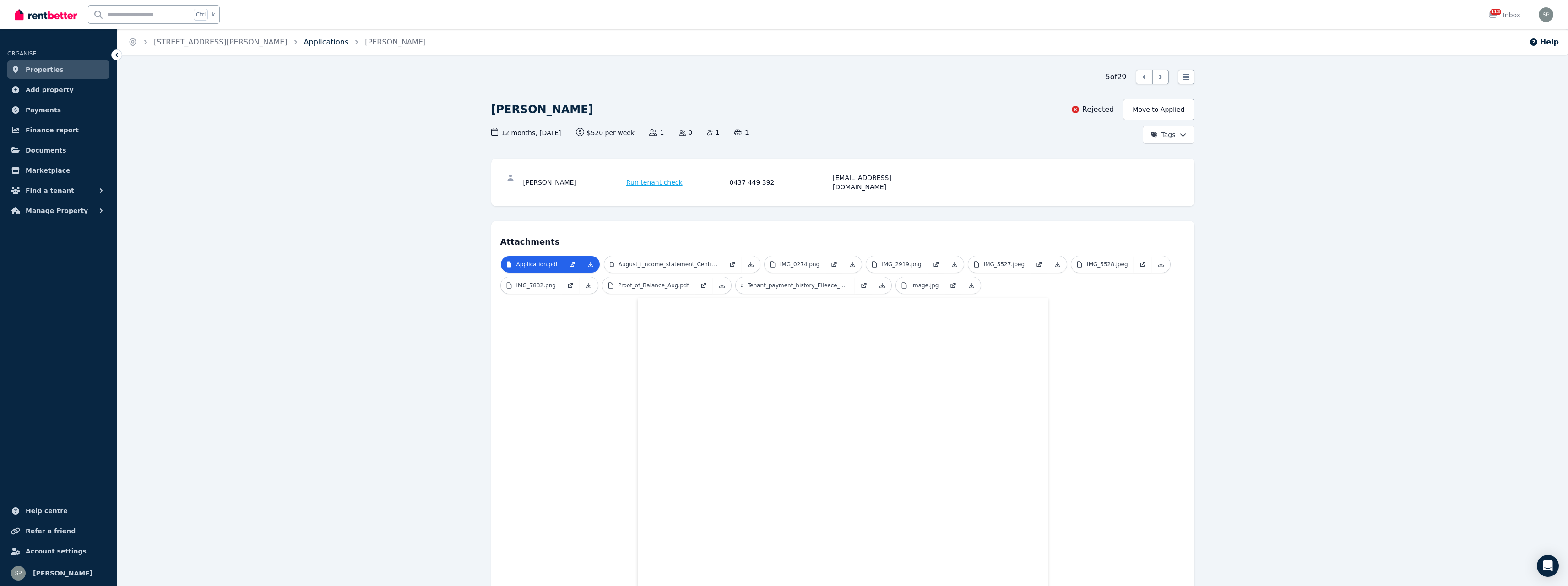
click at [304, 41] on link "Applications" at bounding box center [326, 42] width 45 height 9
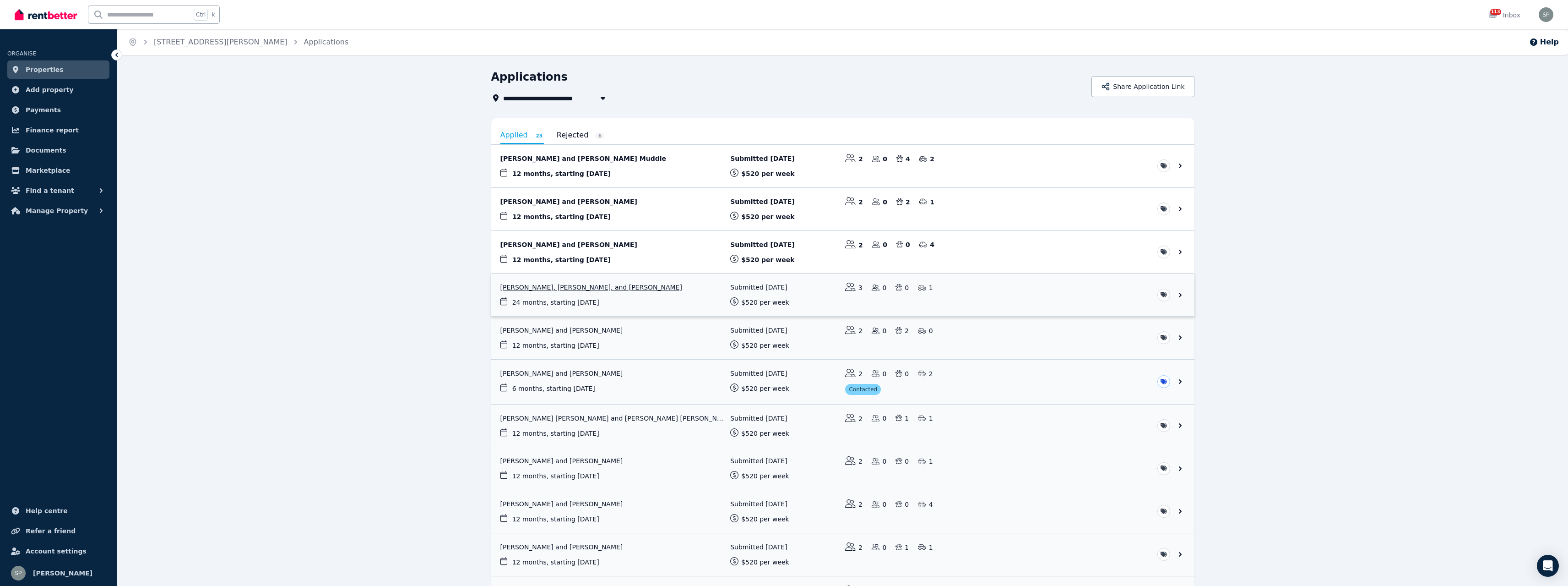
click at [611, 289] on link "View application: Andrea Plant, Tom Skukan, and Adam Skukan" at bounding box center [843, 295] width 703 height 43
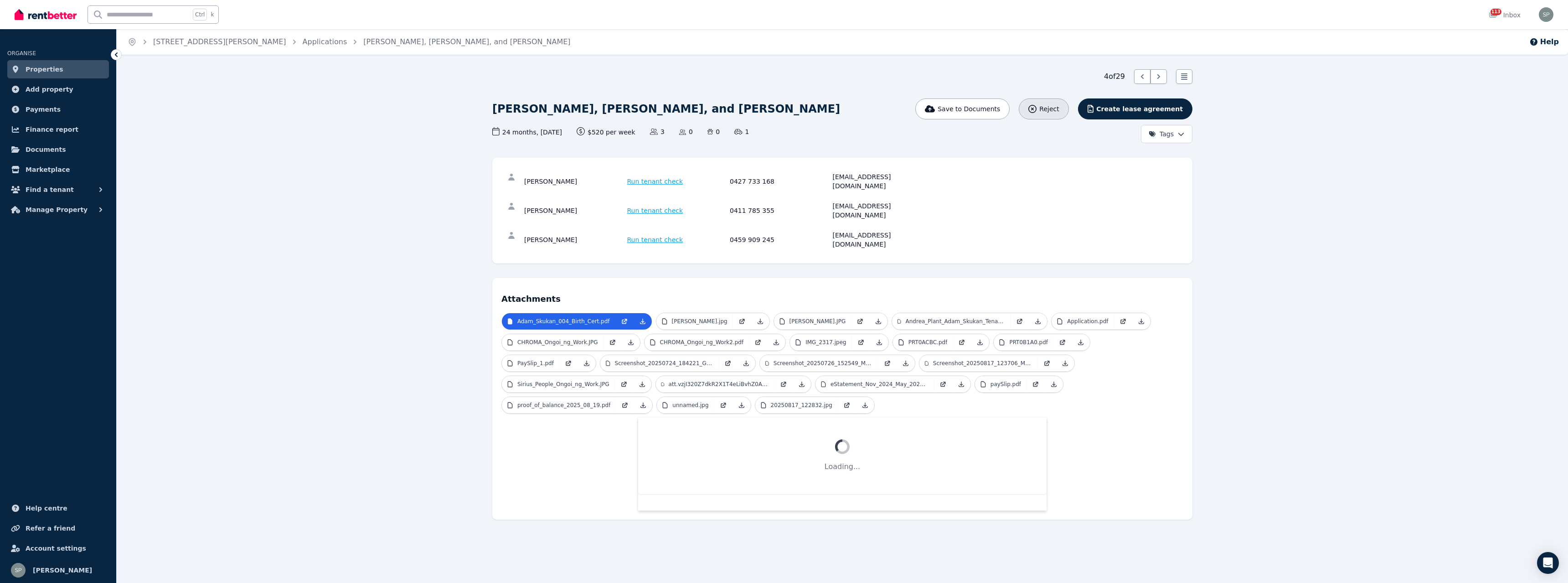
click at [1059, 110] on span "Reject" at bounding box center [1049, 108] width 19 height 9
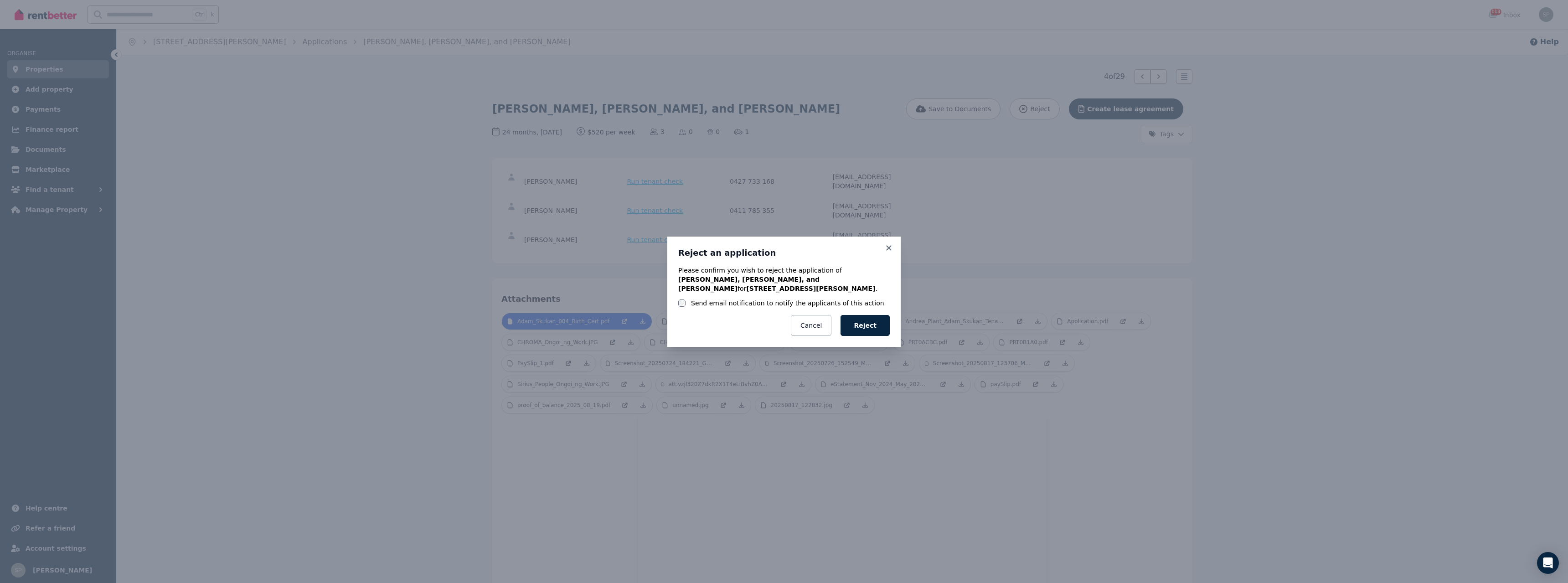
drag, startPoint x: 782, startPoint y: 301, endPoint x: 801, endPoint y: 298, distance: 19.2
click at [782, 300] on label "Send email notification to notify the applicants of this action" at bounding box center [788, 302] width 194 height 9
click at [888, 321] on button "Reject" at bounding box center [865, 325] width 49 height 21
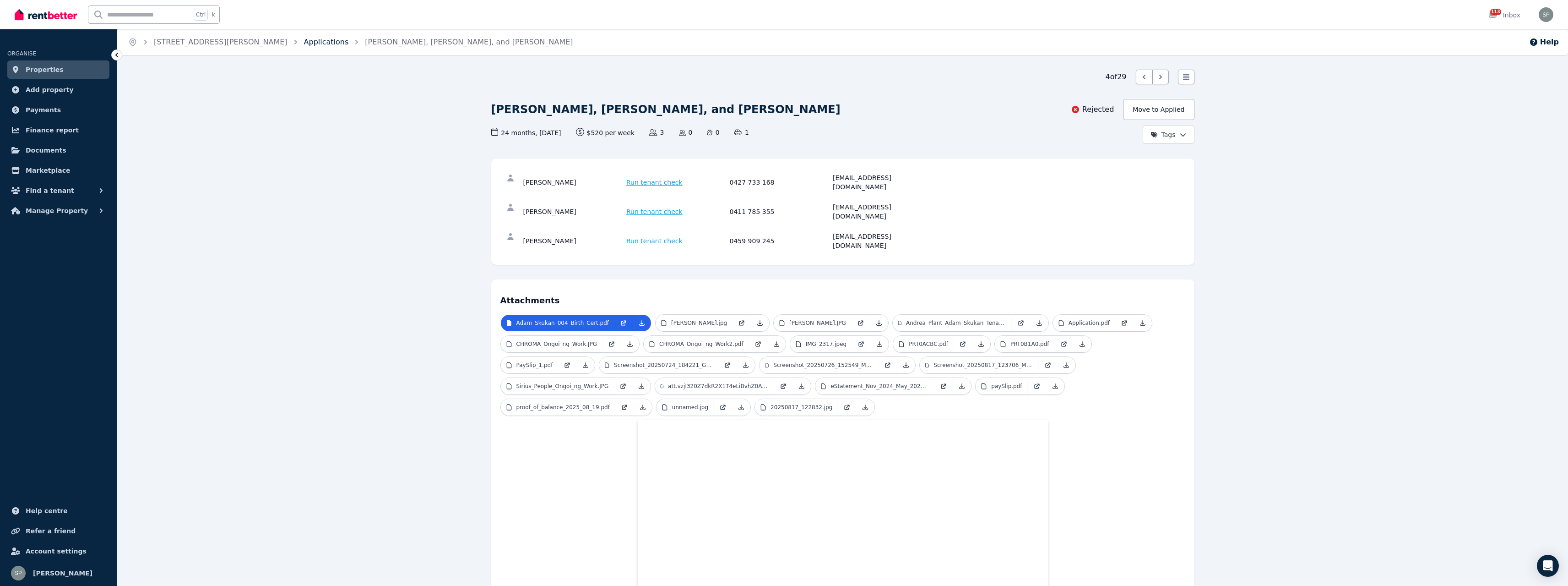
click at [304, 43] on link "Applications" at bounding box center [326, 42] width 45 height 9
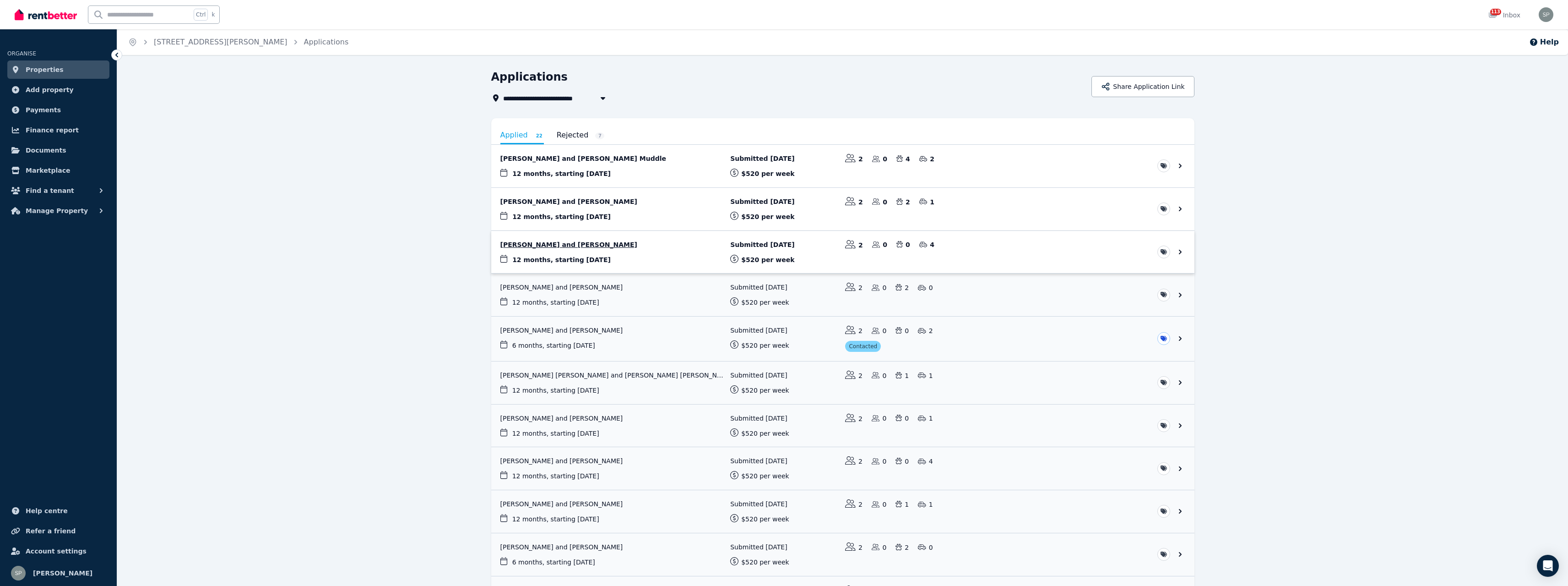
click at [621, 250] on link "View application: Cody Norris and Desmond Hunt" at bounding box center [843, 252] width 703 height 43
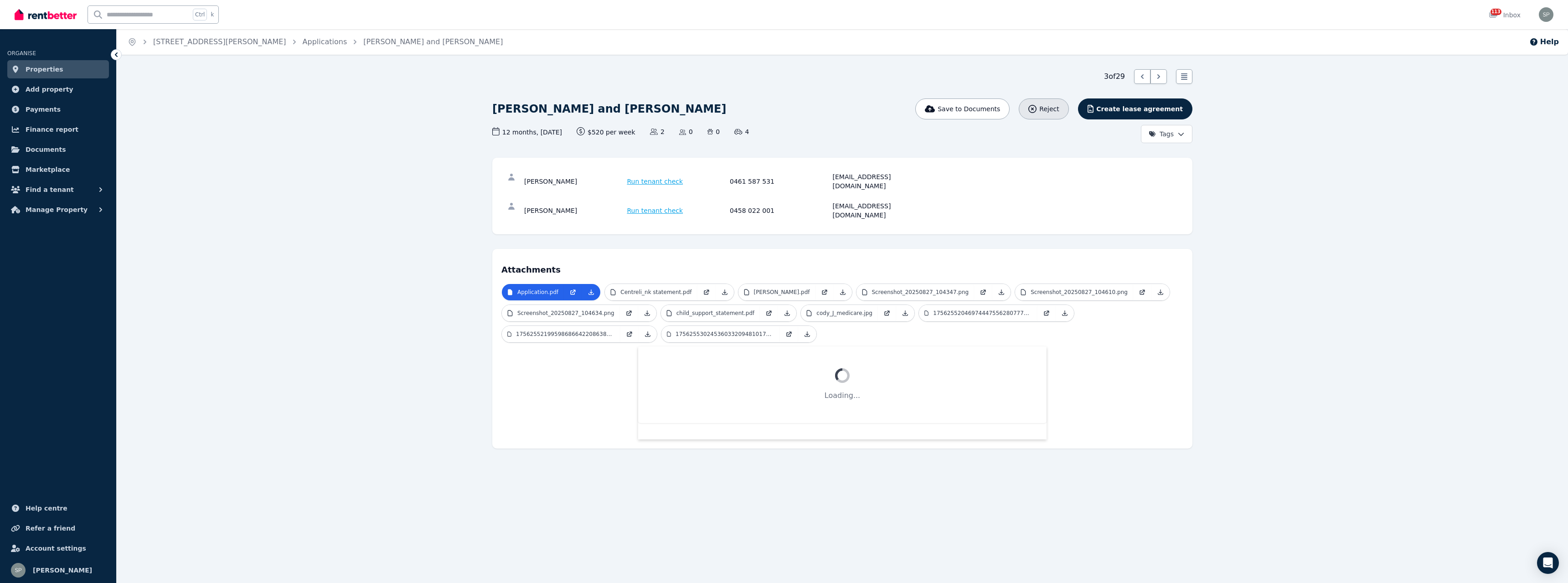
click at [1059, 108] on span "Reject" at bounding box center [1049, 108] width 19 height 9
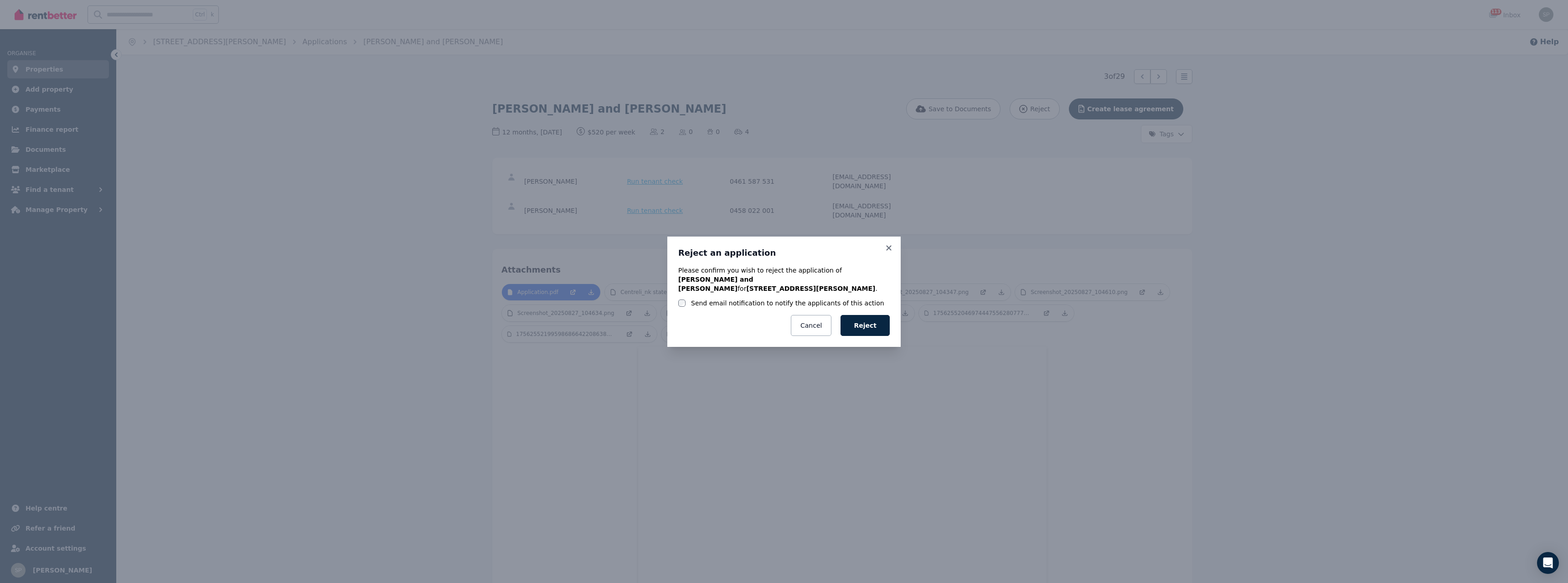
drag, startPoint x: 760, startPoint y: 298, endPoint x: 769, endPoint y: 300, distance: 9.2
click at [760, 298] on label "Send email notification to notify the applicants of this action" at bounding box center [788, 302] width 194 height 9
click at [871, 321] on button "Reject" at bounding box center [865, 325] width 49 height 21
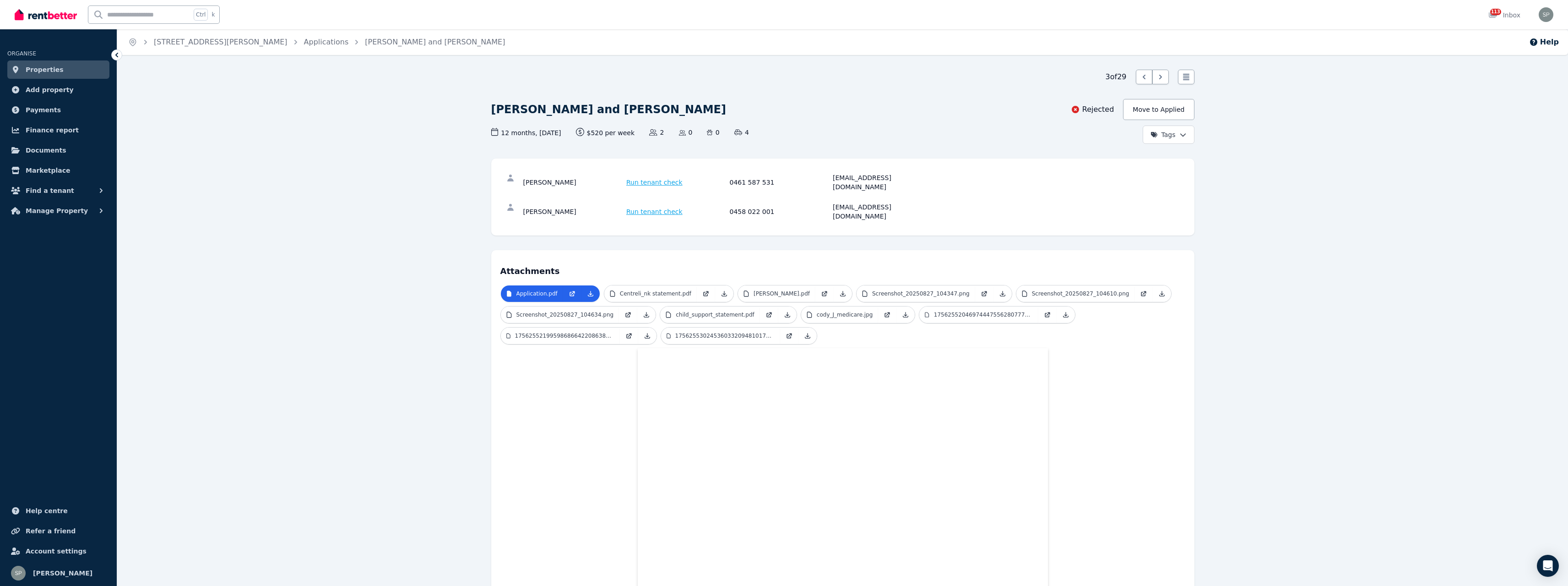
click at [300, 48] on ol "Home [STREET_ADDRESS][PERSON_NAME] Applications [PERSON_NAME] and [PERSON_NAME]" at bounding box center [317, 42] width 399 height 26
click at [304, 40] on link "Applications" at bounding box center [326, 42] width 45 height 9
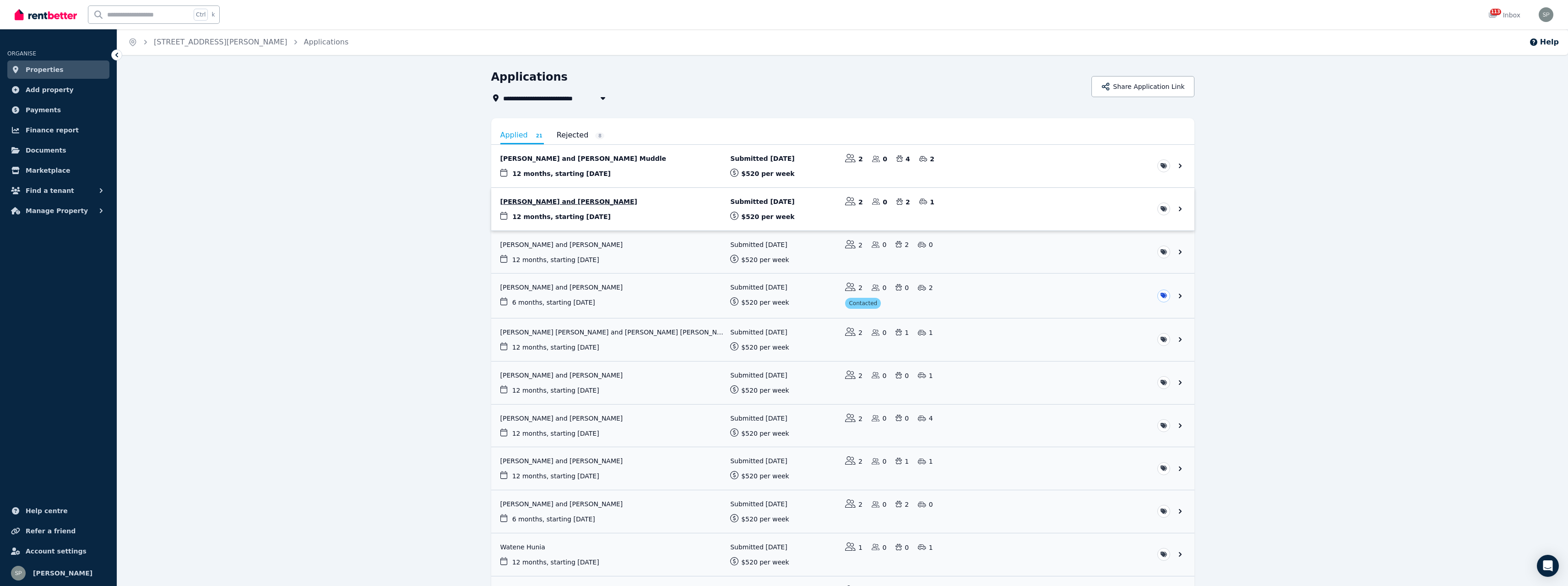
click at [644, 206] on link "View application: Gabby Kajewski and Joel Taylor" at bounding box center [843, 209] width 703 height 43
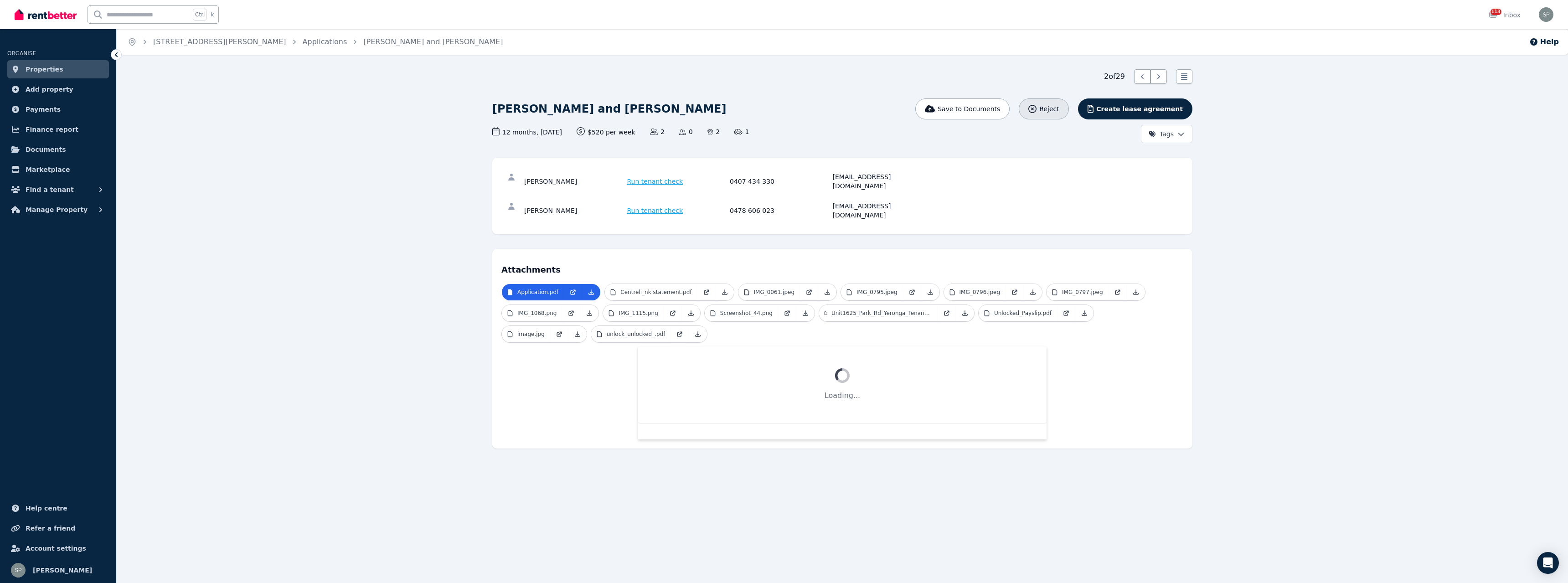
click at [1059, 108] on span "Reject" at bounding box center [1049, 108] width 19 height 9
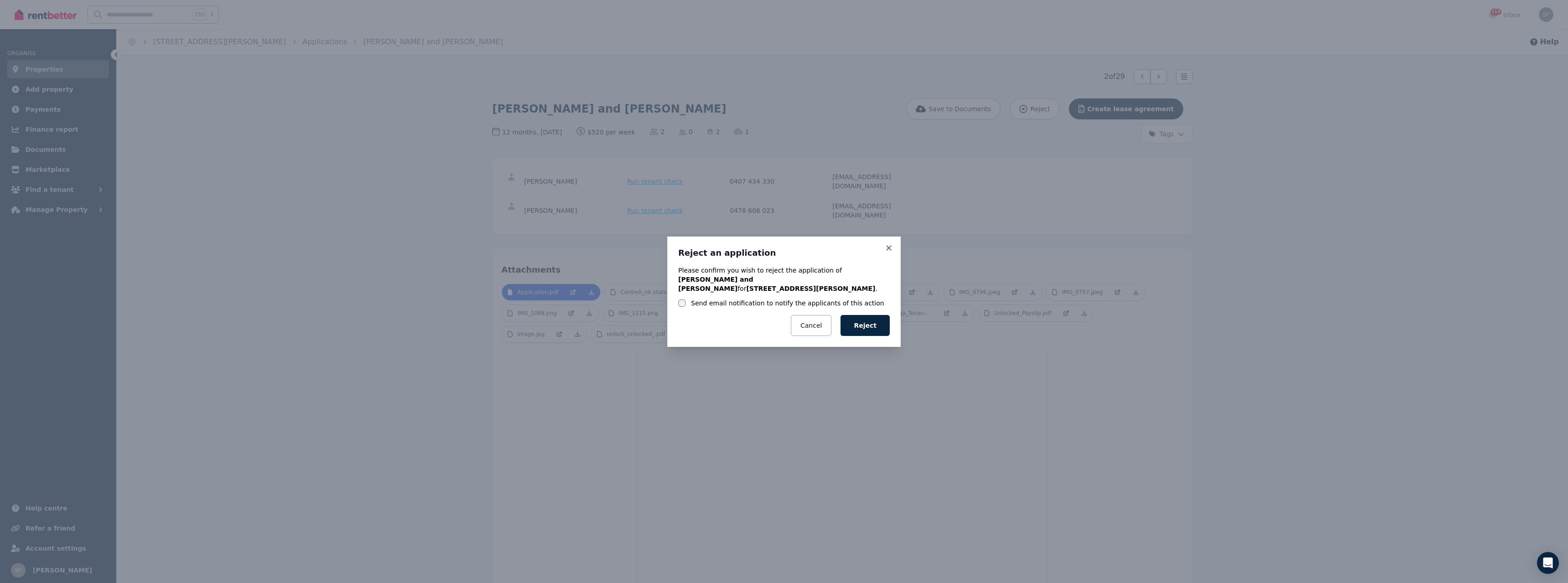
click at [702, 298] on label "Send email notification to notify the applicants of this action" at bounding box center [788, 302] width 194 height 9
click at [871, 321] on button "Reject" at bounding box center [865, 325] width 49 height 21
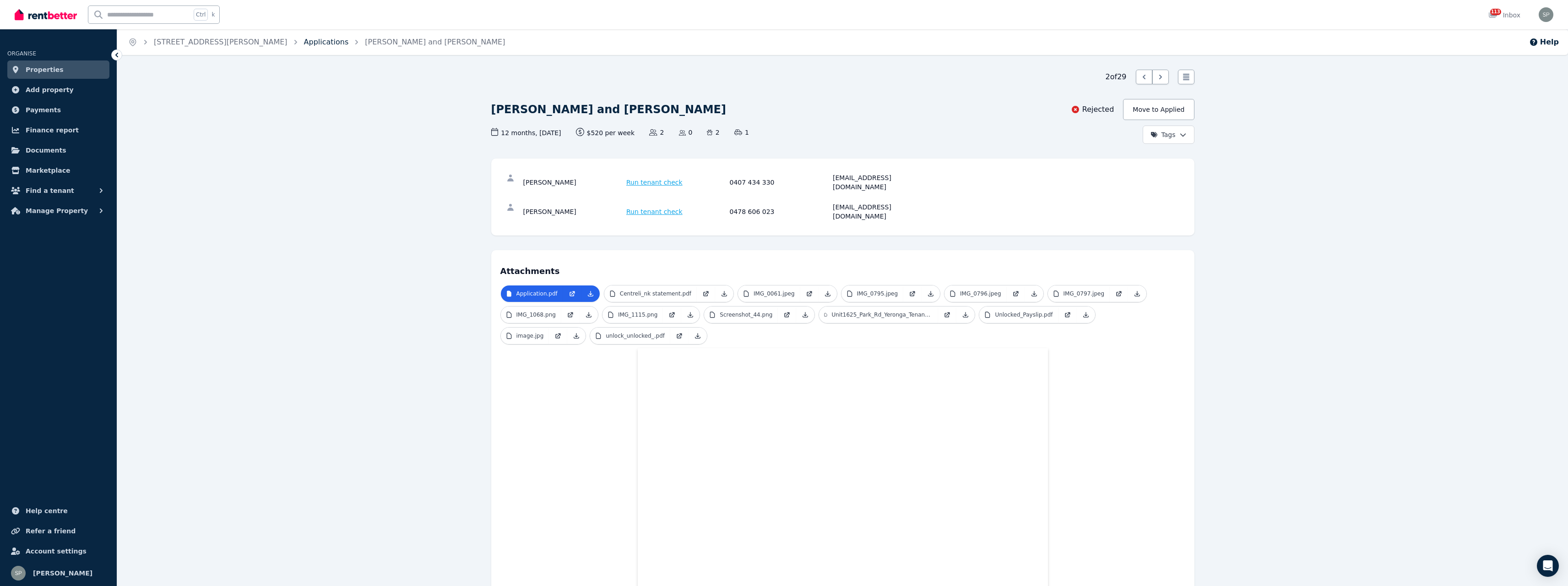
click at [304, 41] on link "Applications" at bounding box center [326, 42] width 45 height 9
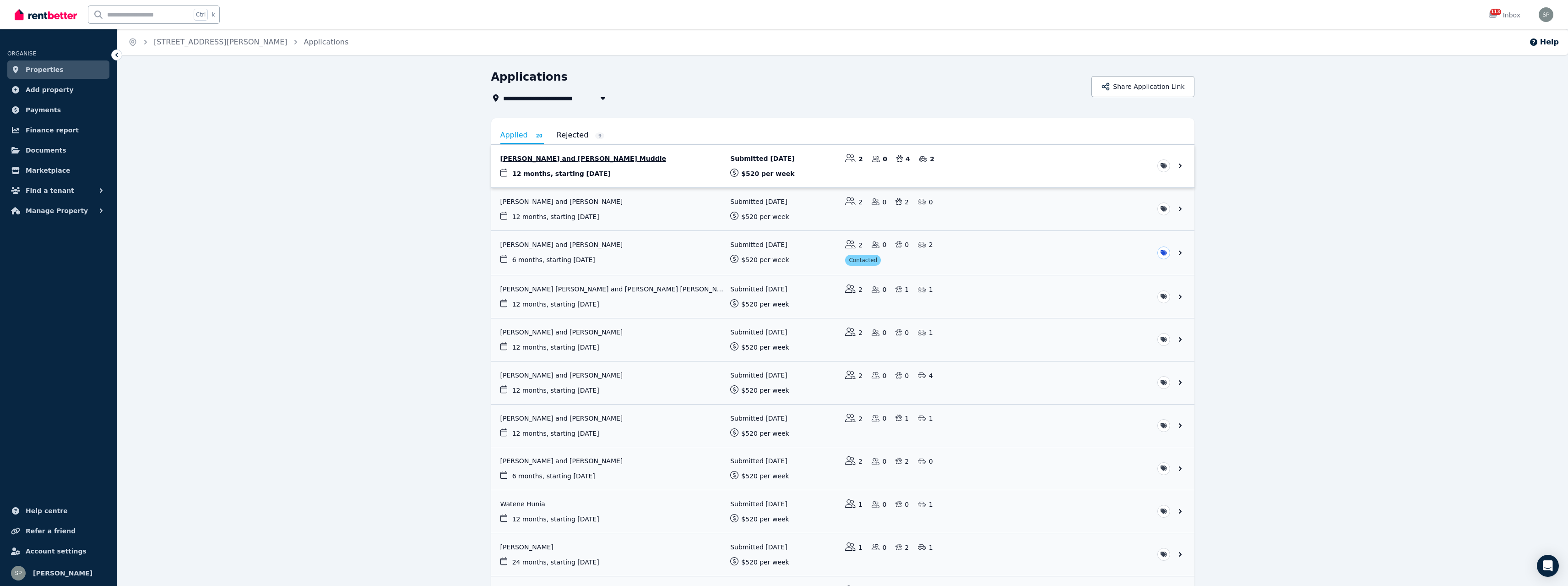
click at [620, 159] on link "View application: Shelbie Kozak and Brenden Muddle" at bounding box center [843, 166] width 703 height 43
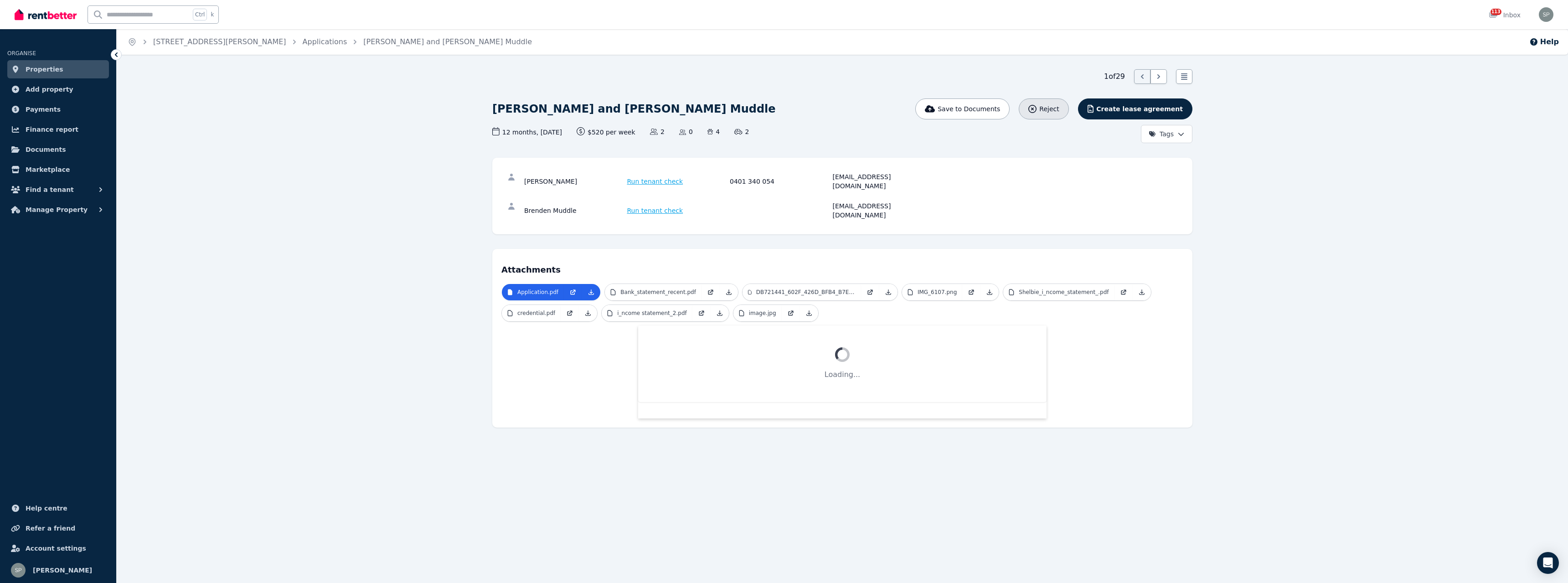
click at [1059, 110] on span "Reject" at bounding box center [1049, 108] width 19 height 9
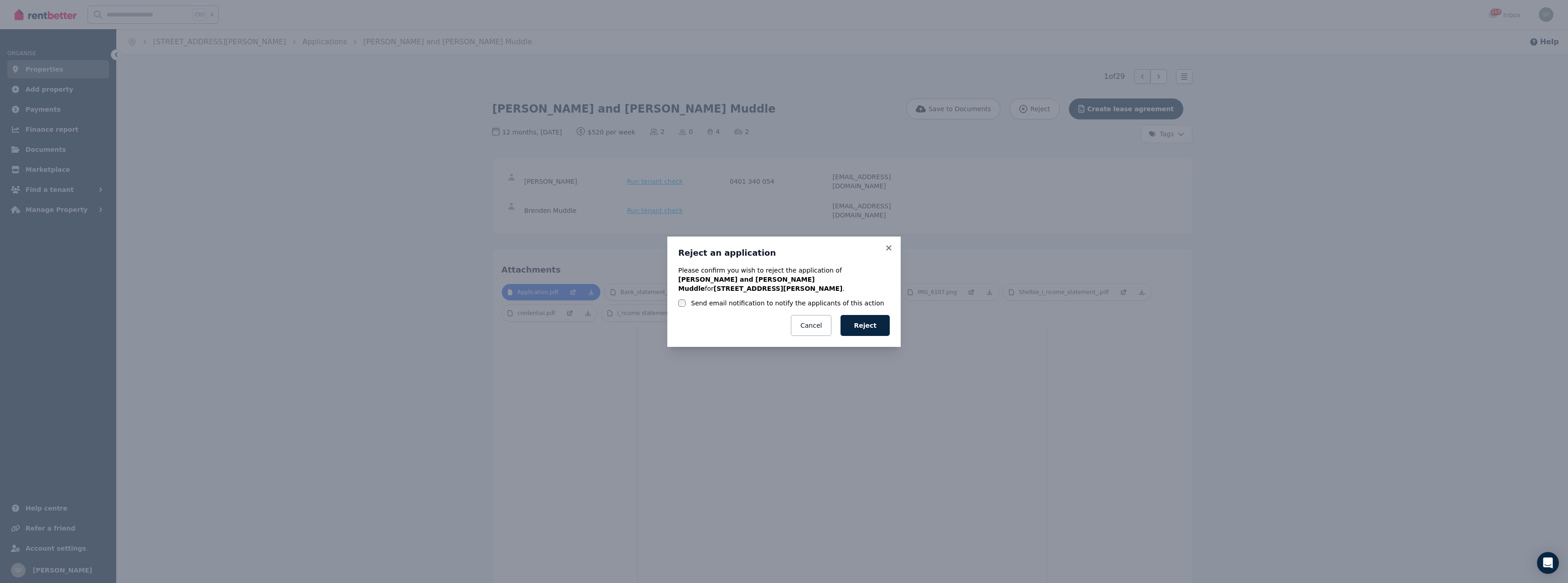
click at [777, 298] on label "Send email notification to notify the applicants of this action" at bounding box center [788, 302] width 194 height 9
click at [869, 316] on button "Reject" at bounding box center [865, 325] width 49 height 21
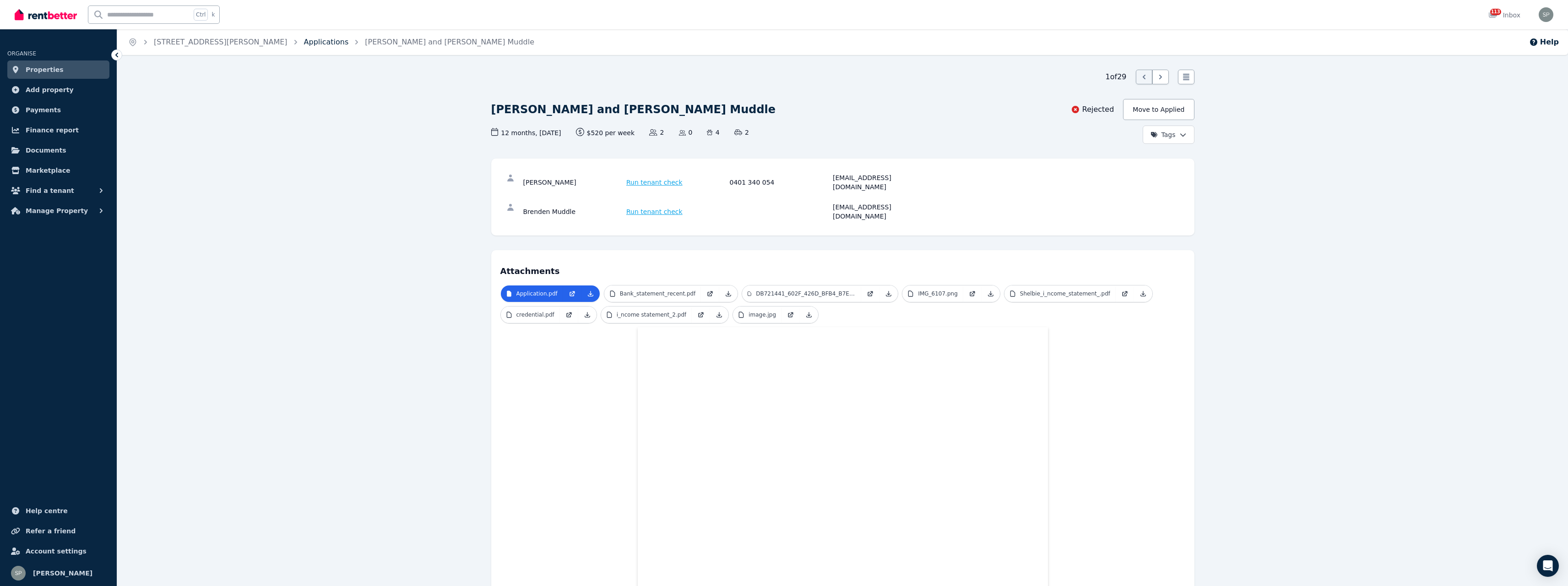
click at [304, 43] on link "Applications" at bounding box center [326, 42] width 45 height 9
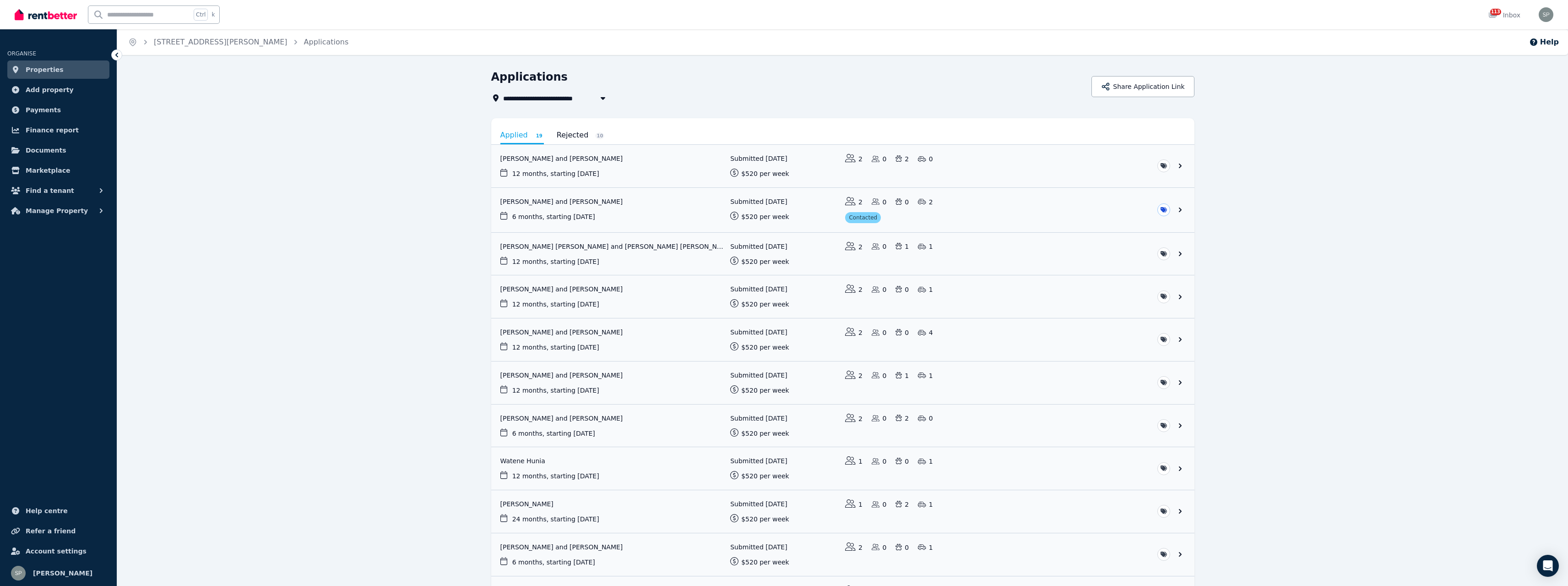
click at [75, 65] on link "Properties" at bounding box center [58, 70] width 102 height 18
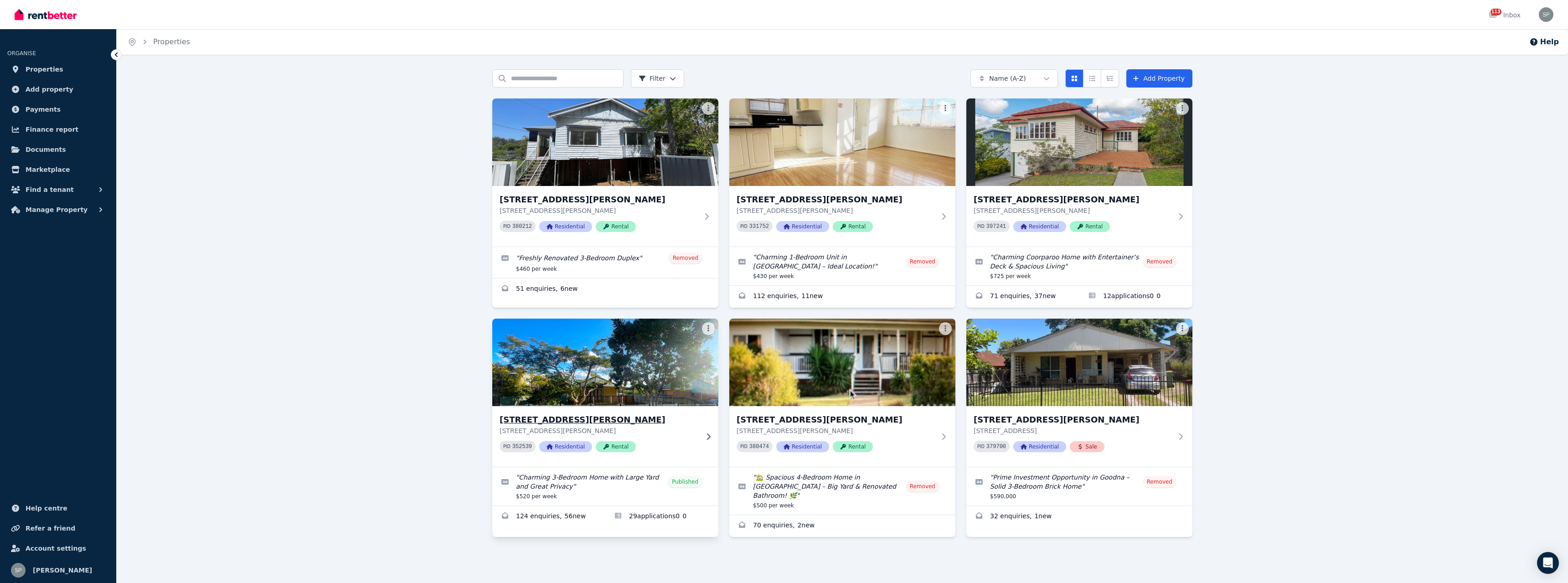
click at [704, 430] on div "[STREET_ADDRESS][GEOGRAPHIC_DATA][PERSON_NAME] [STREET_ADDRESS][PERSON_NAME] PI…" at bounding box center [605, 436] width 226 height 61
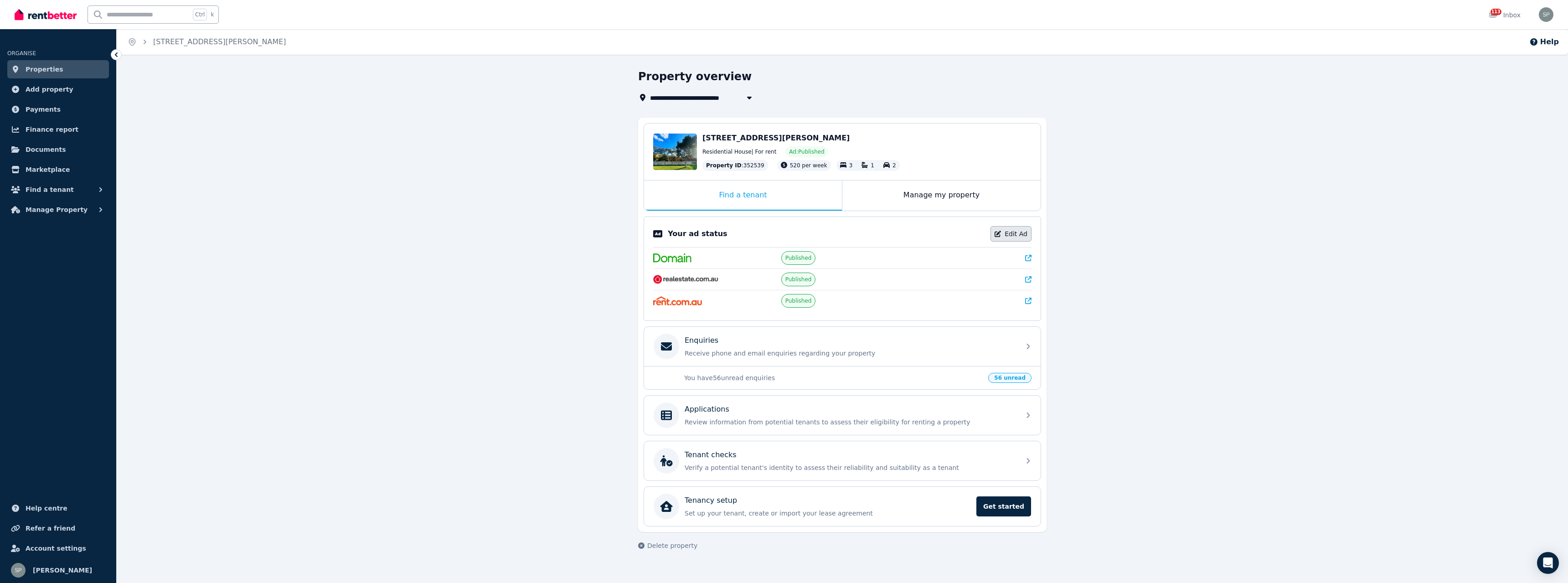
click at [1021, 231] on link "Edit Ad" at bounding box center [1010, 233] width 41 height 15
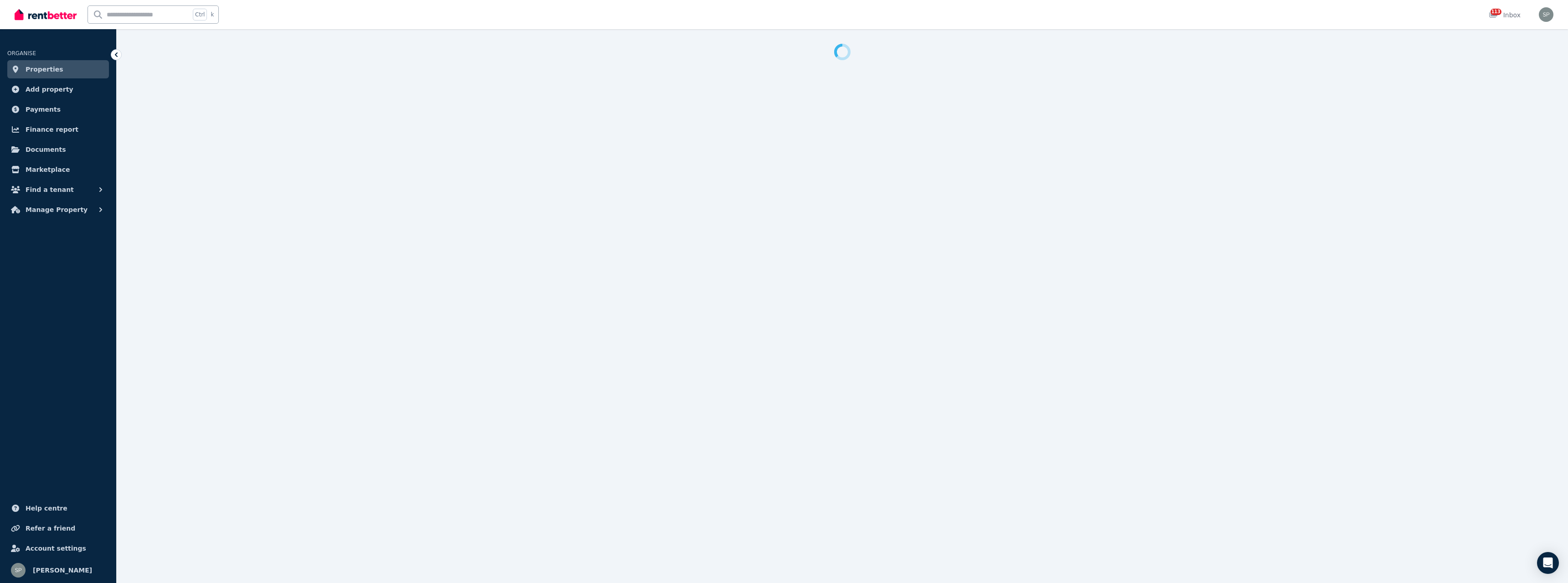
select select "**********"
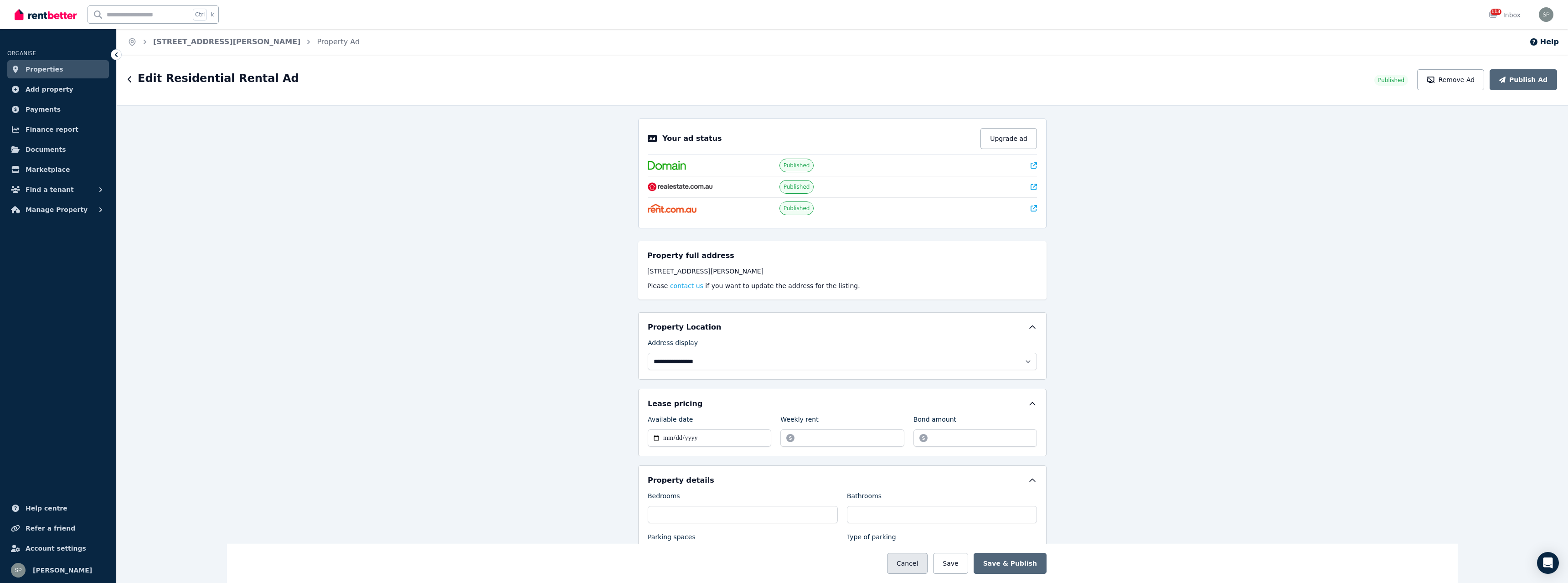
drag, startPoint x: 919, startPoint y: 564, endPoint x: 715, endPoint y: 491, distance: 216.7
click at [919, 564] on button "Cancel" at bounding box center [907, 563] width 41 height 21
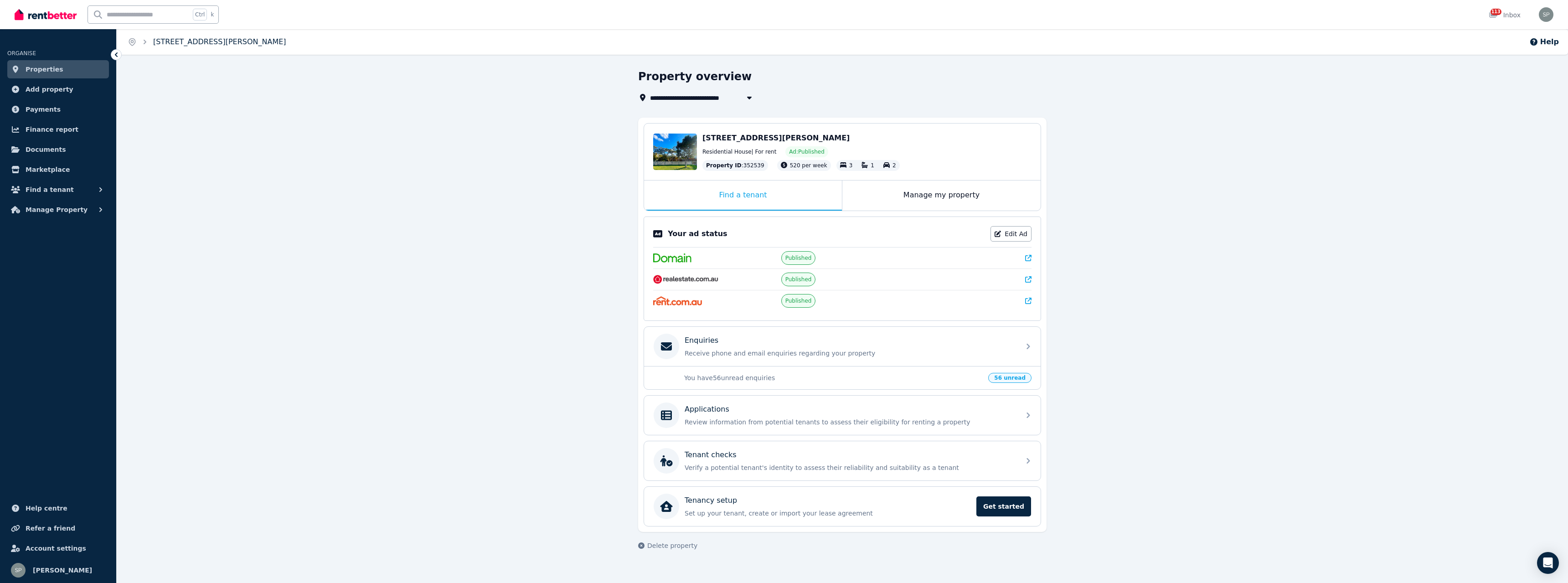
click at [172, 41] on link "[STREET_ADDRESS][PERSON_NAME]" at bounding box center [220, 41] width 133 height 9
click at [68, 69] on link "Properties" at bounding box center [58, 69] width 102 height 18
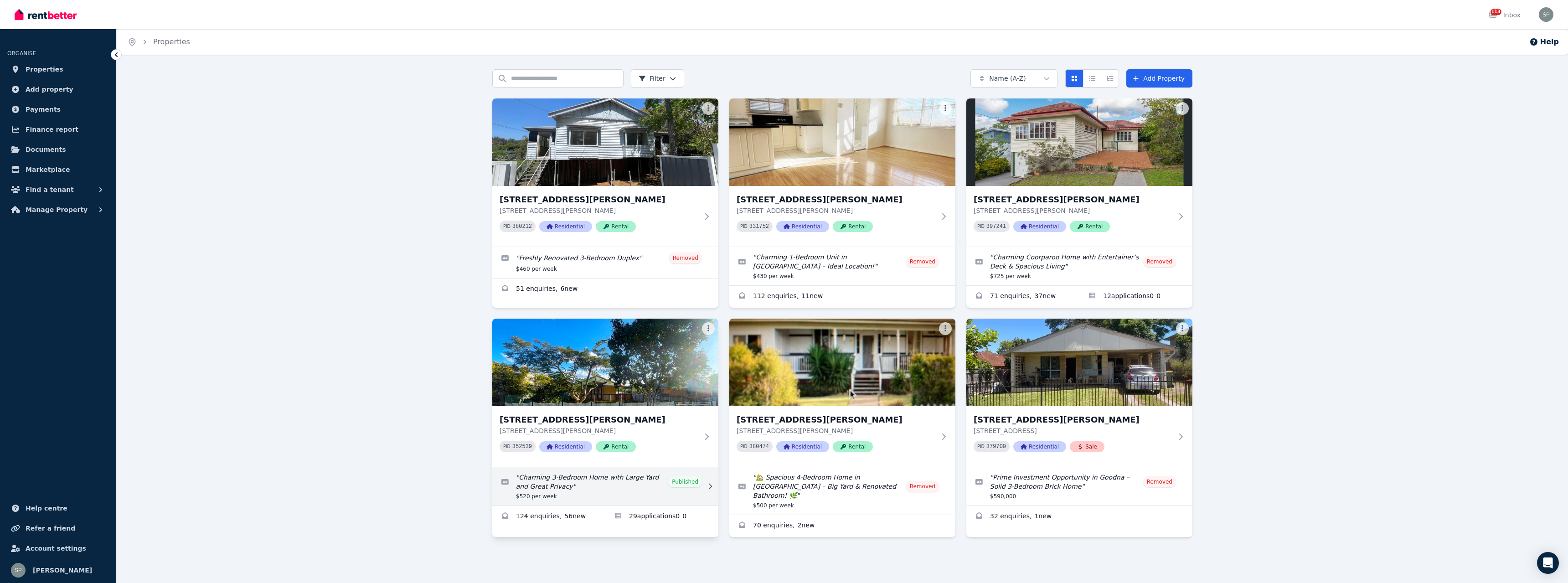
click at [693, 483] on link "Edit listing: Charming 3-Bedroom Home with Large Yard and Great Privacy" at bounding box center [605, 486] width 226 height 38
select select "**********"
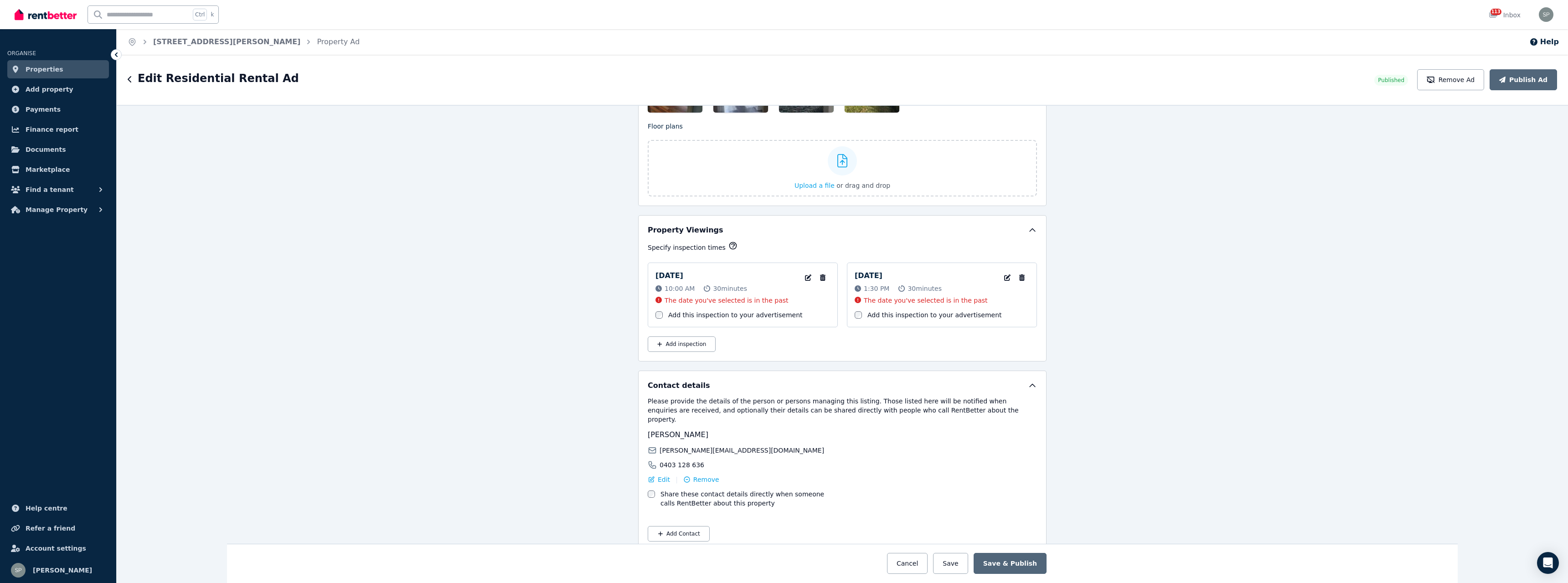
scroll to position [1302, 0]
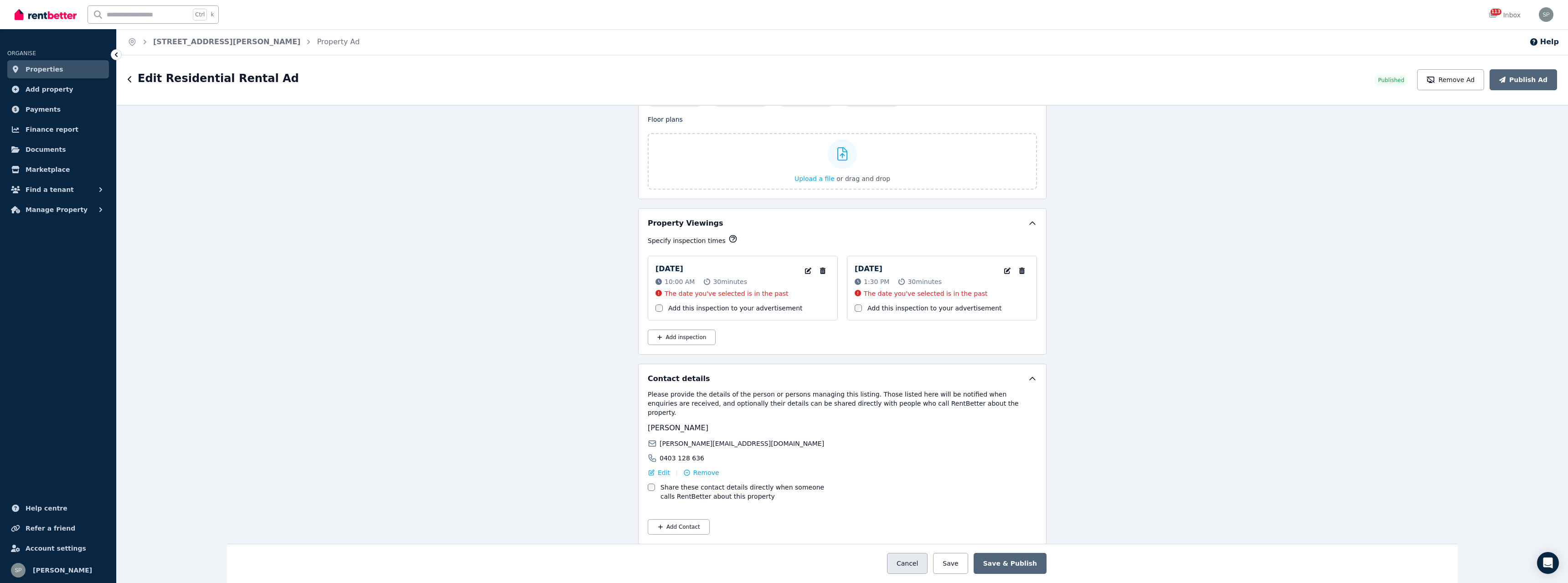
click at [922, 559] on button "Cancel" at bounding box center [907, 563] width 41 height 21
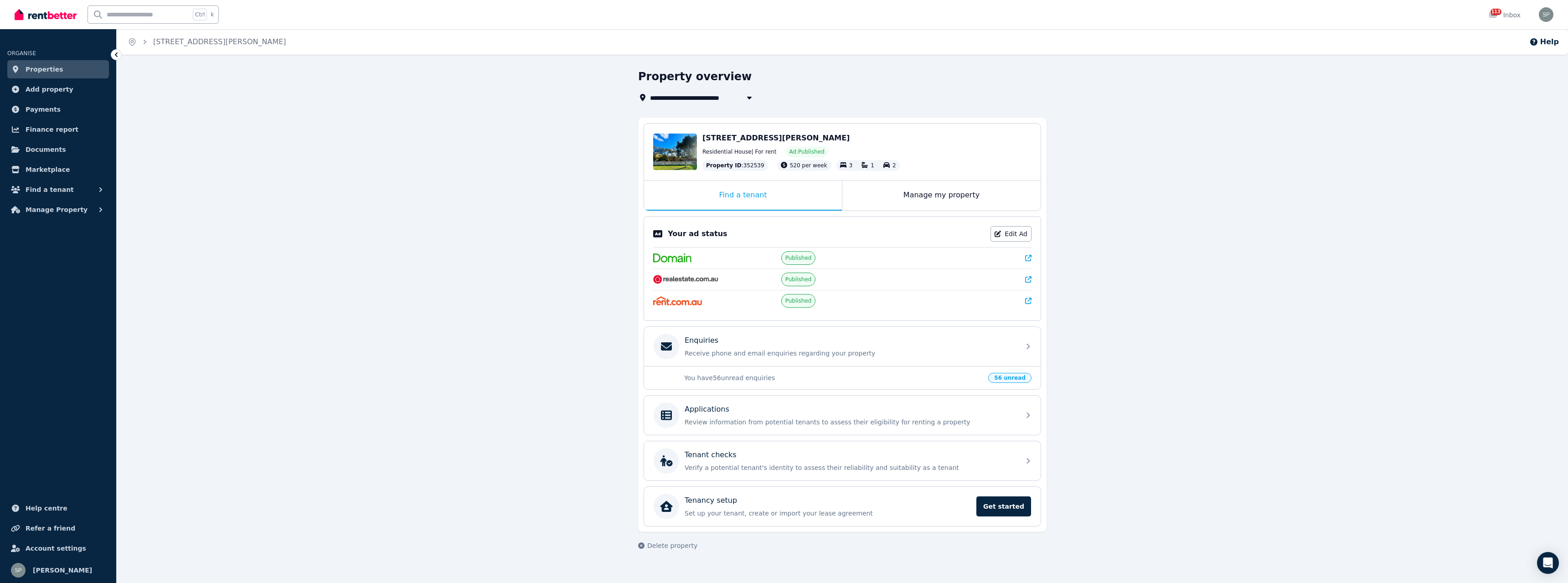
click at [752, 99] on icon "button" at bounding box center [749, 97] width 9 height 7
type input "**********"
click at [731, 182] on span "[STREET_ADDRESS][PERSON_NAME]" at bounding box center [701, 180] width 92 height 9
drag, startPoint x: 174, startPoint y: 43, endPoint x: 179, endPoint y: 40, distance: 5.8
click at [175, 43] on link "[STREET_ADDRESS][PERSON_NAME]" at bounding box center [220, 41] width 133 height 9
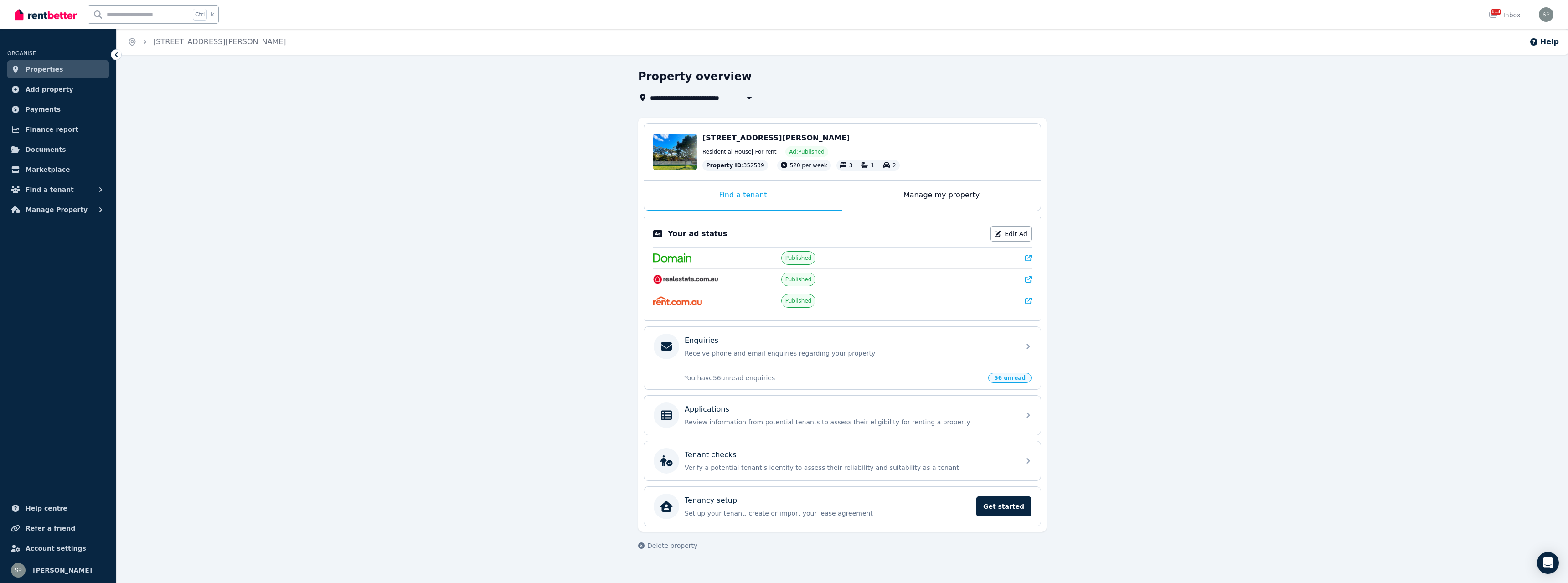
click at [57, 70] on link "Properties" at bounding box center [58, 69] width 102 height 18
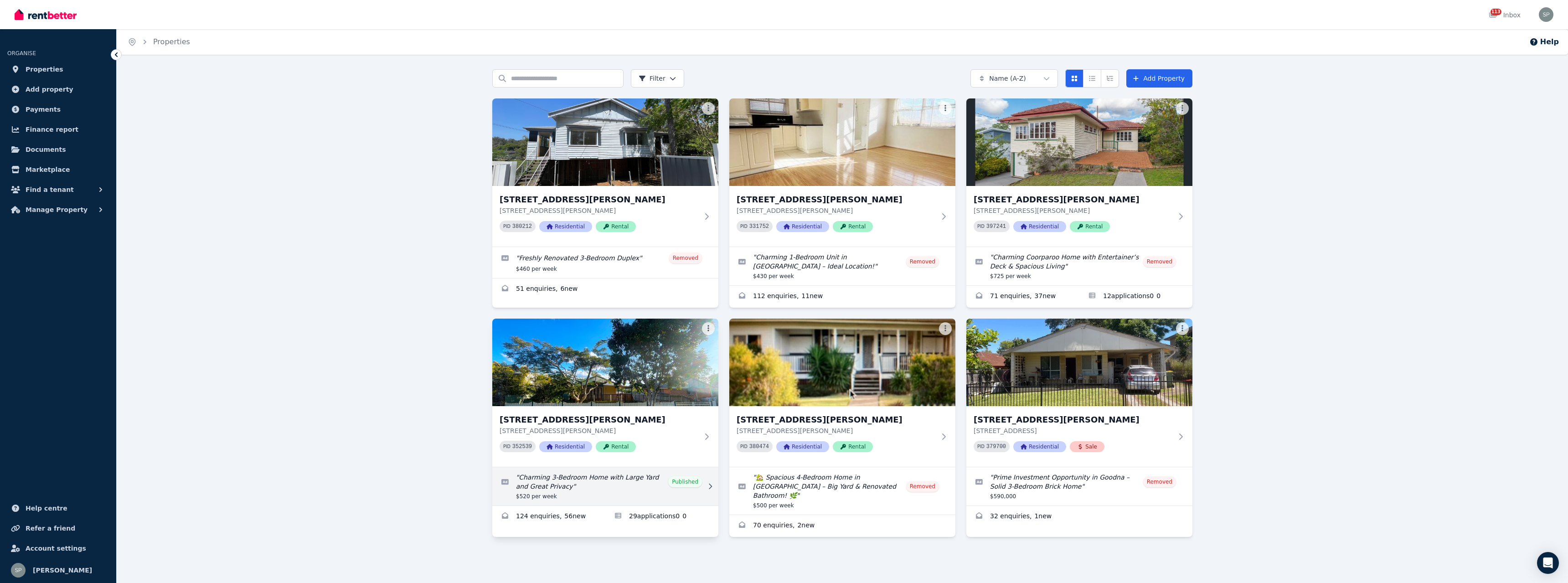
click at [709, 486] on icon at bounding box center [710, 486] width 9 height 6
click at [691, 483] on link "Edit listing: Charming 3-Bedroom Home with Large Yard and Great Privacy" at bounding box center [605, 486] width 226 height 38
select select "**********"
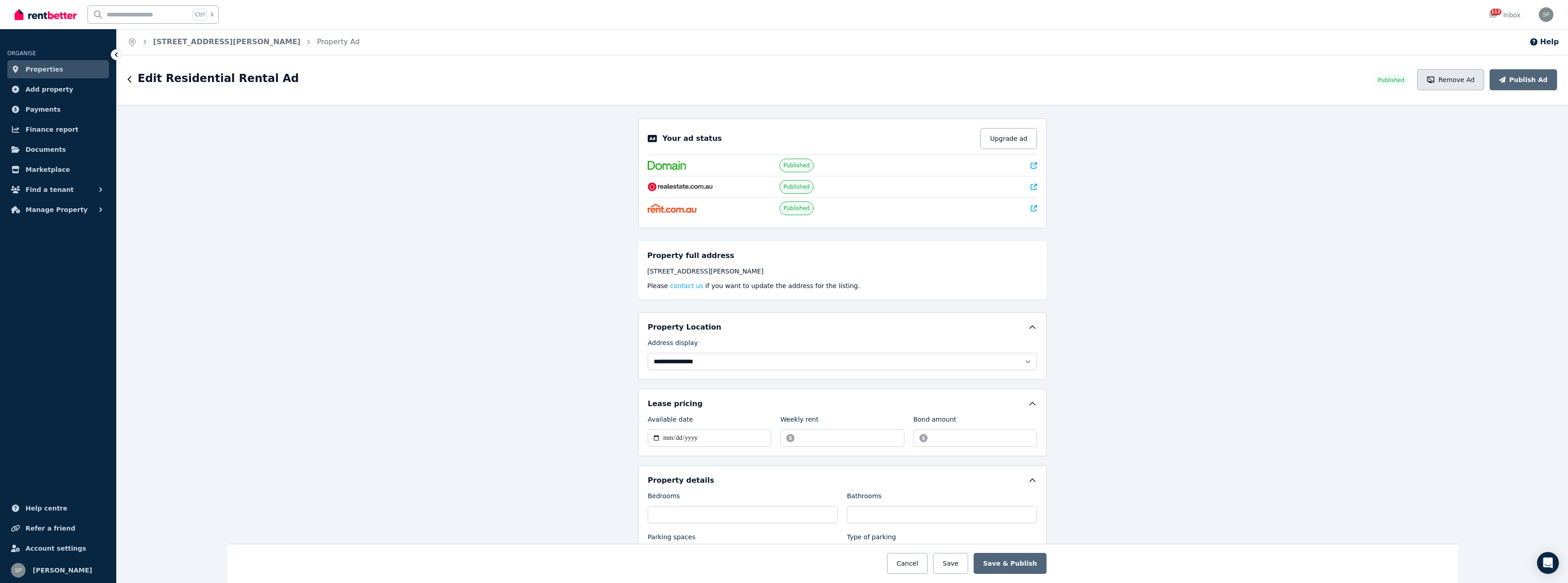
click at [1466, 83] on button "Remove Ad" at bounding box center [1451, 80] width 67 height 21
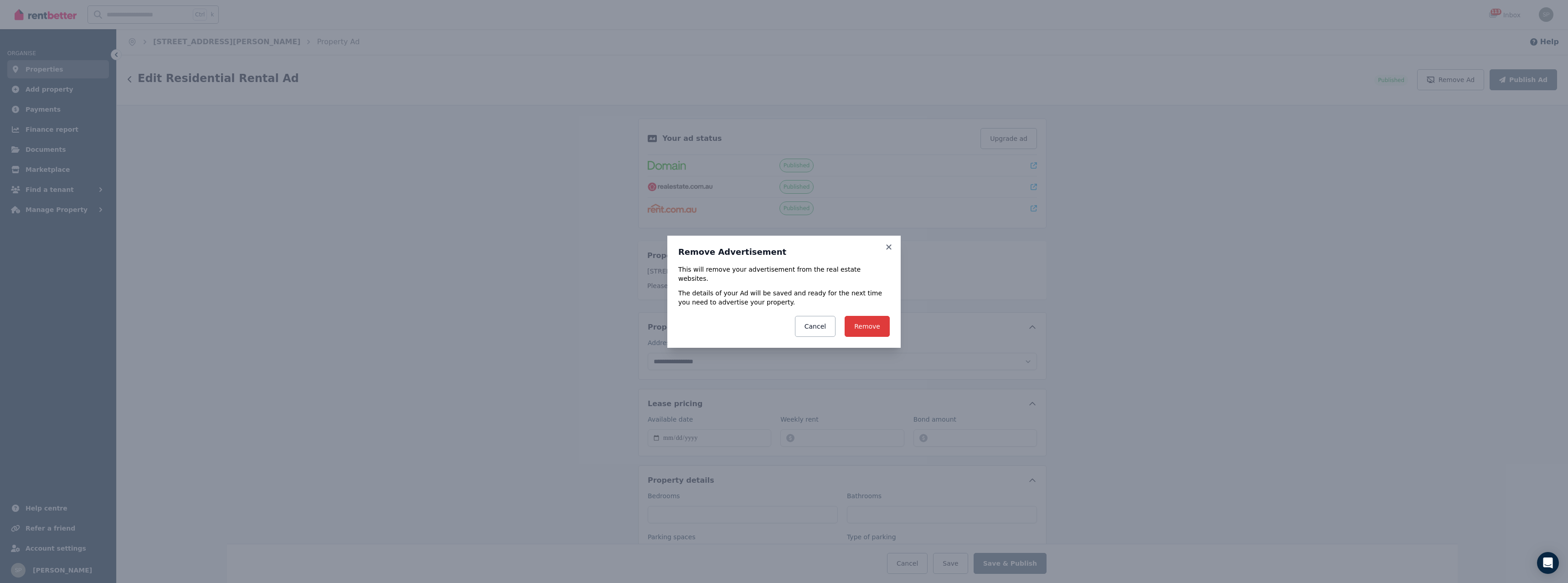
click at [872, 323] on button "Remove" at bounding box center [867, 326] width 45 height 21
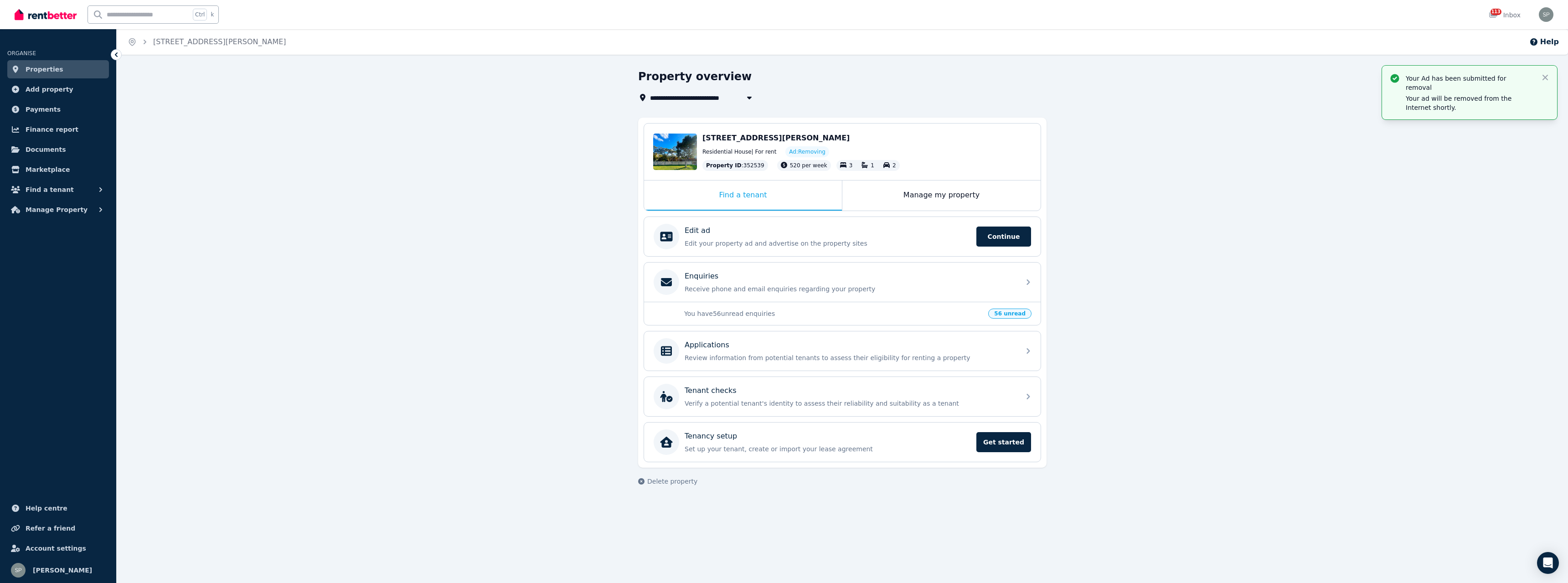
click at [63, 68] on link "Properties" at bounding box center [58, 69] width 102 height 18
